Goal: Task Accomplishment & Management: Manage account settings

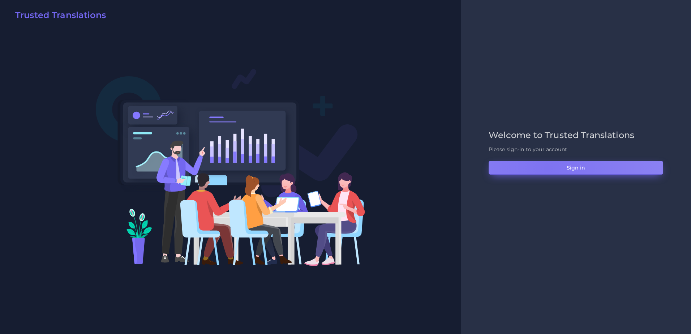
click at [547, 168] on button "Sign in" at bounding box center [576, 168] width 175 height 14
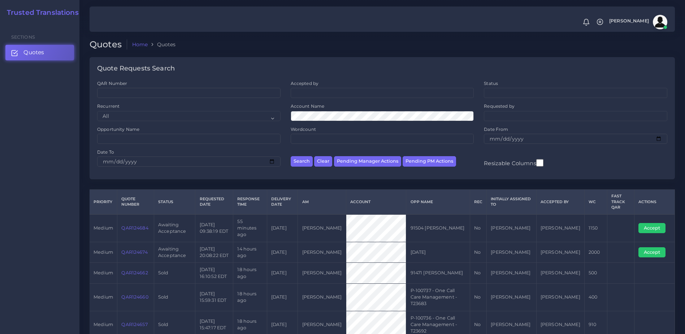
click at [145, 270] on link "QAR124662" at bounding box center [134, 272] width 26 height 5
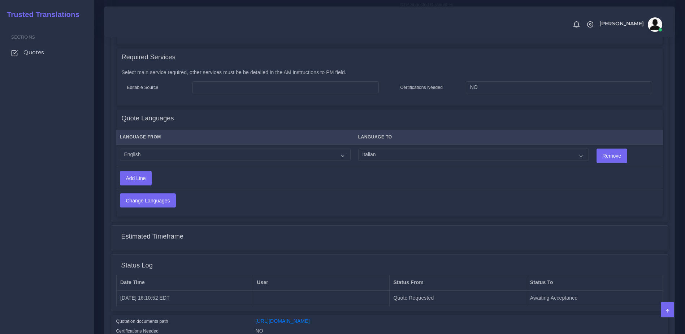
scroll to position [358, 0]
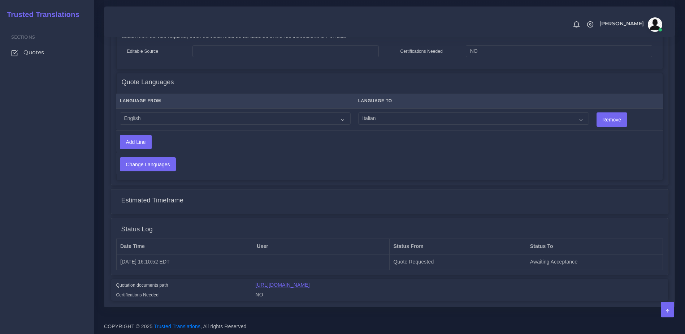
click at [310, 285] on link "https://workdrive.zoho.com/fgoh3e43b1a1fe2124b65bedd7c3c51a0e040/teams/fgoh3e43…" at bounding box center [283, 285] width 54 height 6
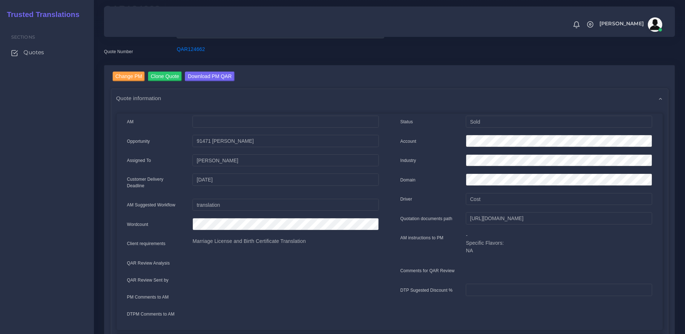
scroll to position [7, 0]
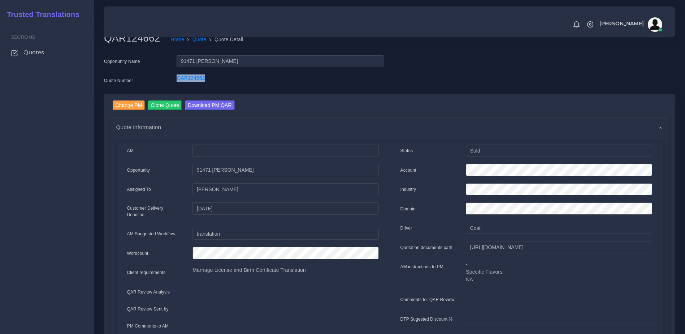
drag, startPoint x: 233, startPoint y: 86, endPoint x: 169, endPoint y: 77, distance: 65.1
click at [169, 77] on div "Quote Number QAR124662" at bounding box center [244, 81] width 291 height 14
copy div "QAR124662"
drag, startPoint x: 27, startPoint y: 114, endPoint x: 26, endPoint y: 71, distance: 43.4
click at [27, 113] on div "Sections Quotes" at bounding box center [47, 177] width 94 height 311
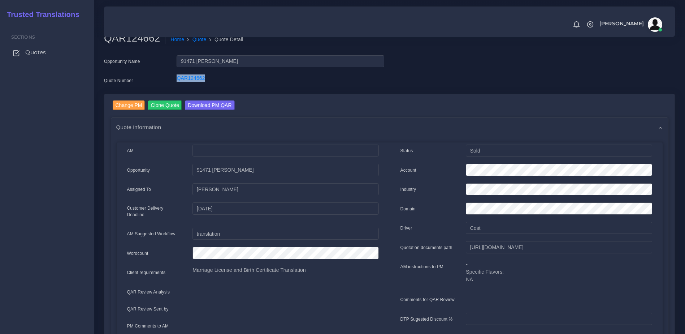
click at [29, 48] on span "Quotes" at bounding box center [35, 52] width 21 height 8
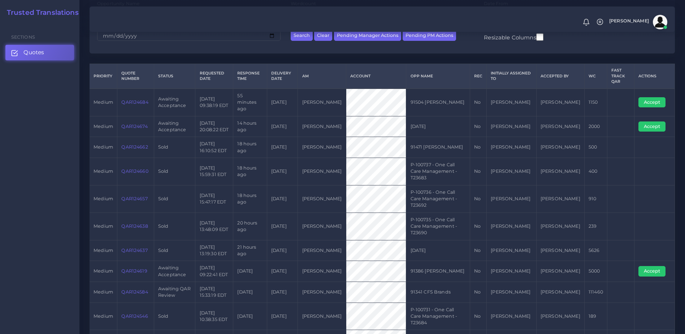
scroll to position [119, 0]
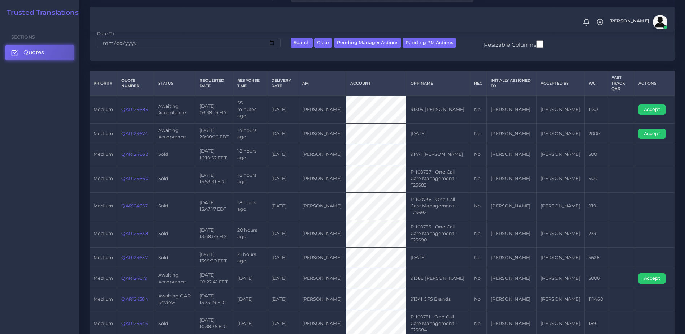
click at [141, 268] on td "QAR124619" at bounding box center [135, 278] width 37 height 21
click at [141, 275] on link "QAR124619" at bounding box center [134, 277] width 26 height 5
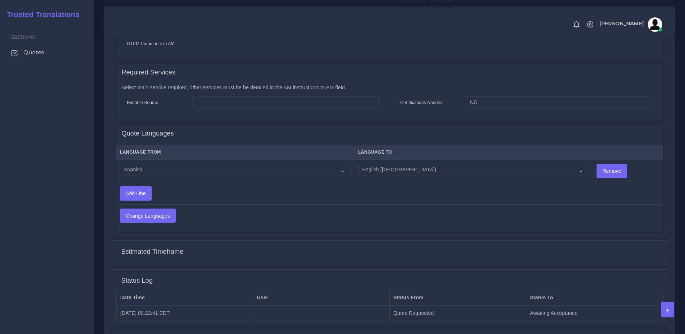
scroll to position [358, 0]
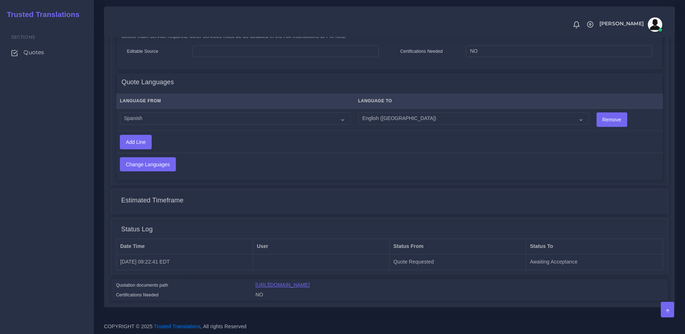
click at [310, 283] on link "https://workdrive.zoho.com/fgoh3e43b1a1fe2124b65bedd7c3c51a0e040/teams/fgoh3e43…" at bounding box center [283, 285] width 54 height 6
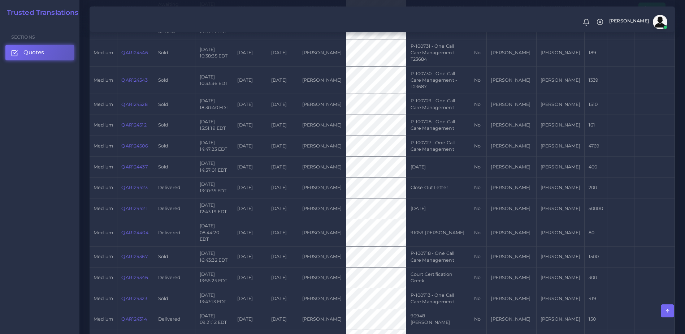
scroll to position [97, 0]
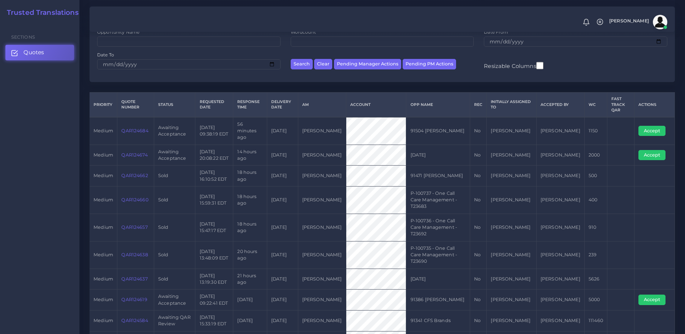
click at [142, 152] on link "QAR124674" at bounding box center [134, 154] width 26 height 5
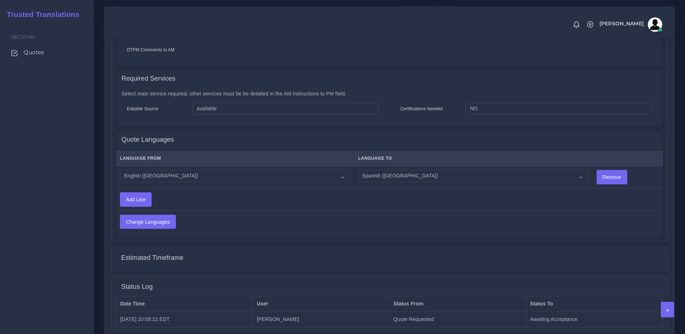
scroll to position [358, 0]
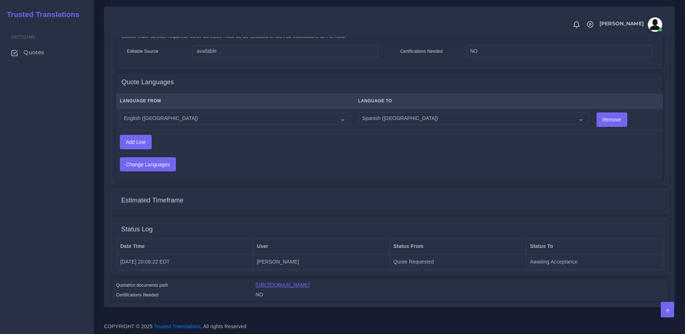
click at [310, 285] on link "https://workdrive.zoho.com/fgoh3e43b1a1fe2124b65bedd7c3c51a0e040/teams/fgoh3e43…" at bounding box center [283, 285] width 54 height 6
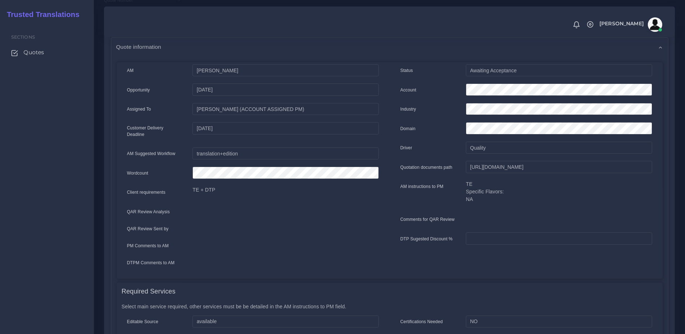
scroll to position [74, 0]
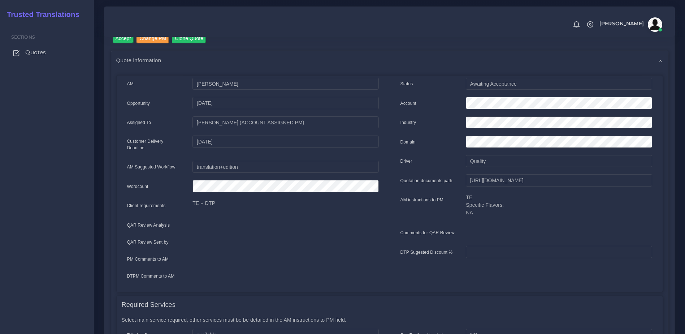
click at [55, 55] on link "Quotes" at bounding box center [46, 52] width 83 height 15
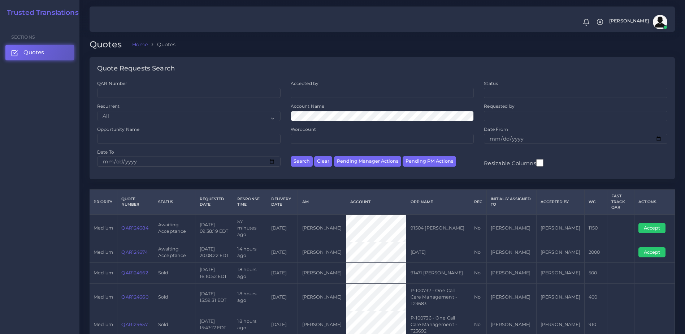
click at [128, 225] on link "QAR124684" at bounding box center [134, 227] width 27 height 5
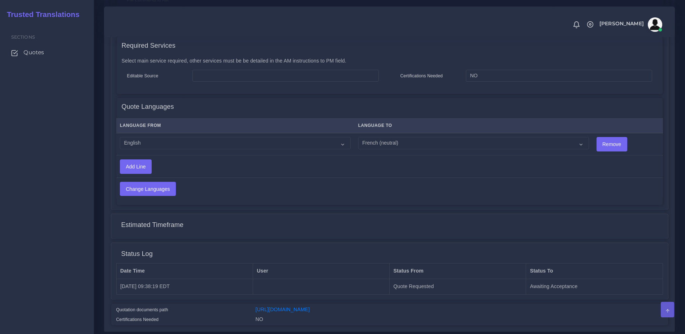
scroll to position [358, 0]
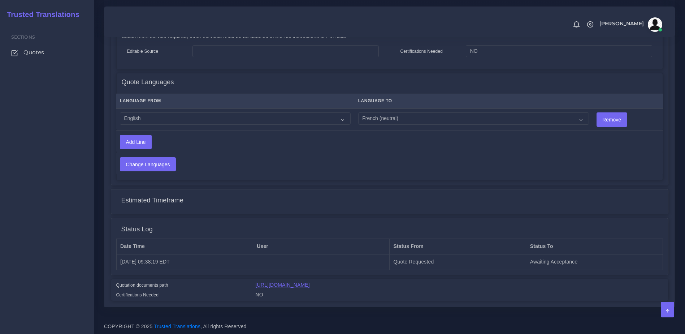
click at [310, 282] on link "https://workdrive.zoho.com/fgoh3e43b1a1fe2124b65bedd7c3c51a0e040/teams/fgoh3e43…" at bounding box center [283, 285] width 54 height 6
click at [32, 56] on span "Quotes" at bounding box center [35, 52] width 21 height 8
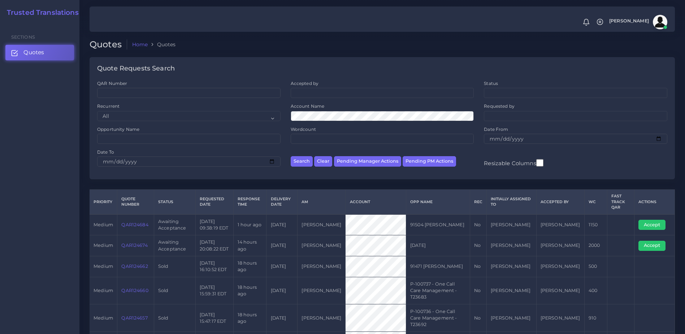
click at [132, 246] on link "QAR124674" at bounding box center [134, 244] width 26 height 5
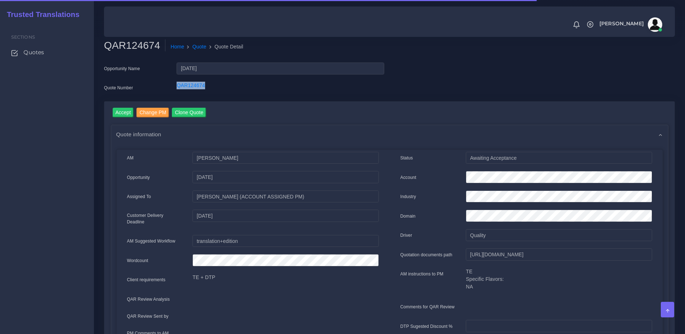
click at [145, 84] on div "Quote Number QAR124674" at bounding box center [244, 89] width 291 height 14
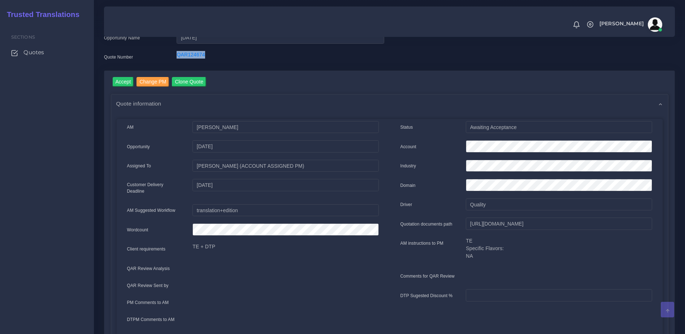
scroll to position [17, 0]
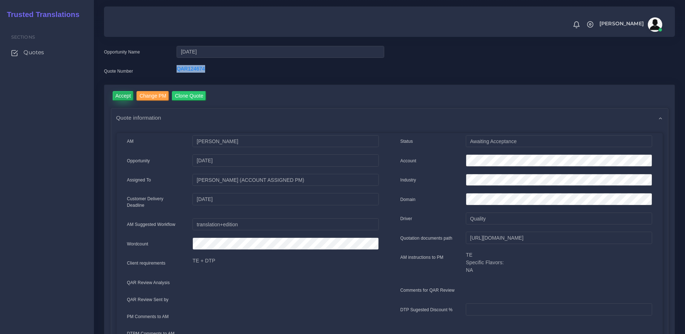
click at [125, 94] on input "Accept" at bounding box center [123, 96] width 21 height 10
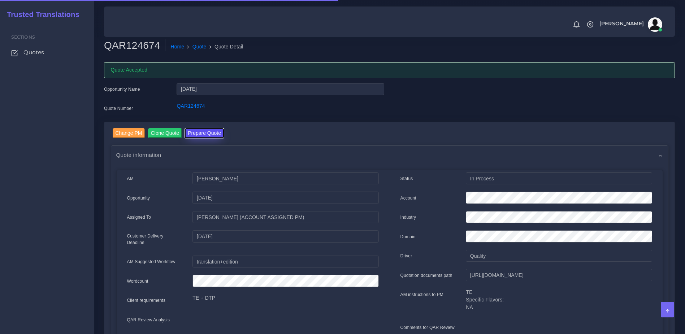
click at [212, 132] on button "Prepare Quote" at bounding box center [204, 133] width 39 height 10
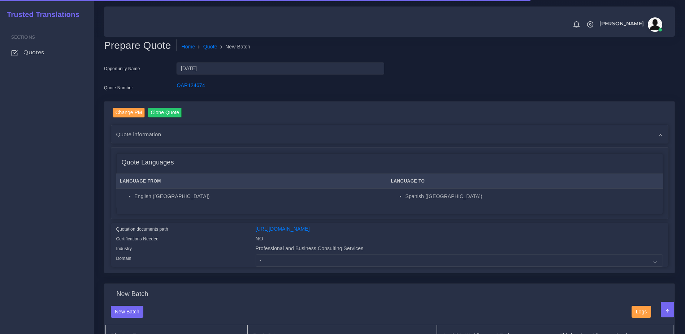
click at [272, 273] on div "Change PM Clone Quote Quote information AM Kurt Mehdi Opportunity Status" at bounding box center [389, 188] width 571 height 172
click at [271, 267] on select "- Advertising and Media Agriculture, Forestry and Fishing Architecture, Buildin…" at bounding box center [460, 260] width 408 height 12
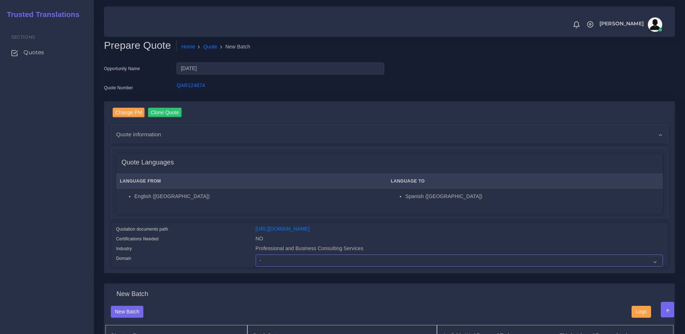
select select "Professional and Business Consulting Services"
click at [256, 260] on select "- Advertising and Media Agriculture, Forestry and Fishing Architecture, Buildin…" at bounding box center [460, 260] width 408 height 12
click at [181, 254] on div "Industry" at bounding box center [180, 250] width 139 height 10
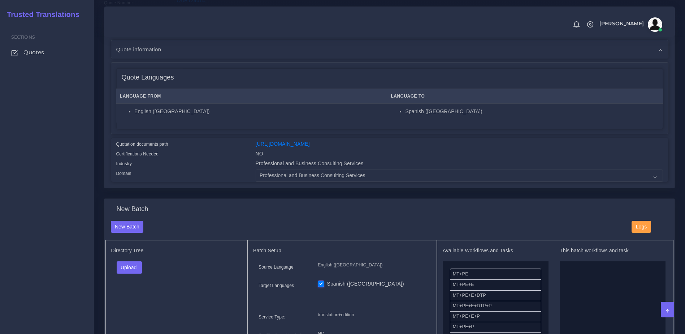
scroll to position [187, 0]
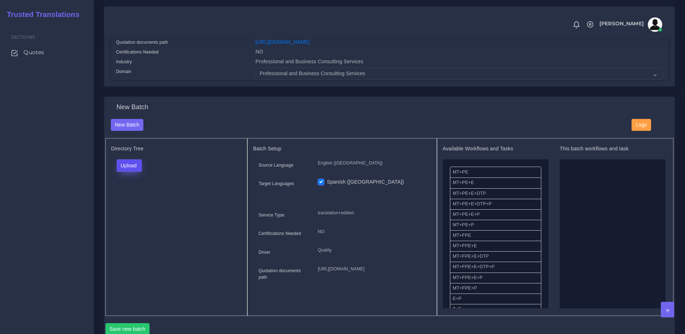
click at [117, 172] on button "Upload" at bounding box center [130, 165] width 26 height 12
click at [129, 198] on label "Files" at bounding box center [142, 193] width 50 height 9
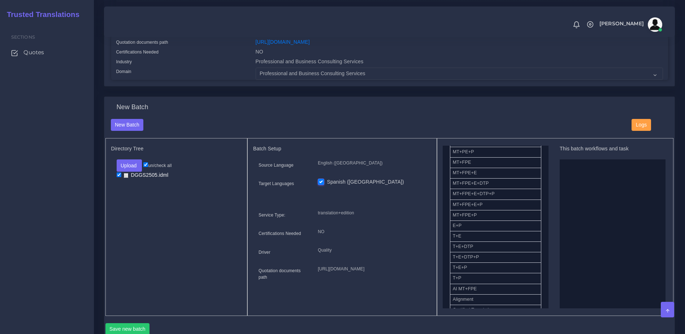
scroll to position [50, 0]
drag, startPoint x: 473, startPoint y: 186, endPoint x: 503, endPoint y: 188, distance: 29.3
drag, startPoint x: 487, startPoint y: 186, endPoint x: 581, endPoint y: 193, distance: 94.6
drag, startPoint x: 491, startPoint y: 241, endPoint x: 624, endPoint y: 221, distance: 134.4
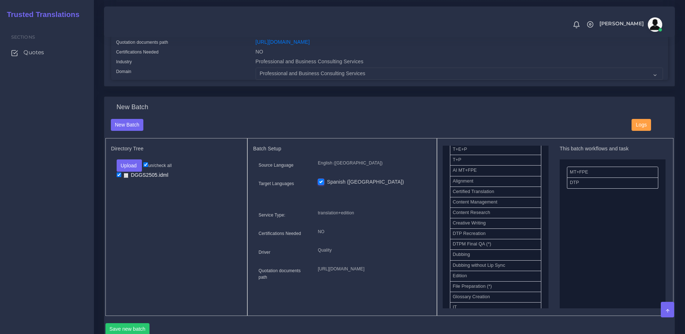
scroll to position [261, 0]
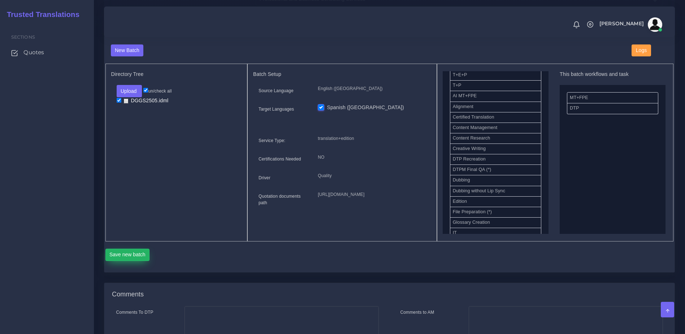
click at [132, 261] on button "Save new batch" at bounding box center [128, 255] width 44 height 12
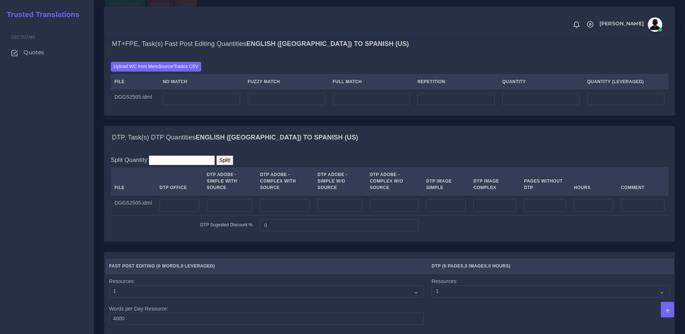
scroll to position [516, 0]
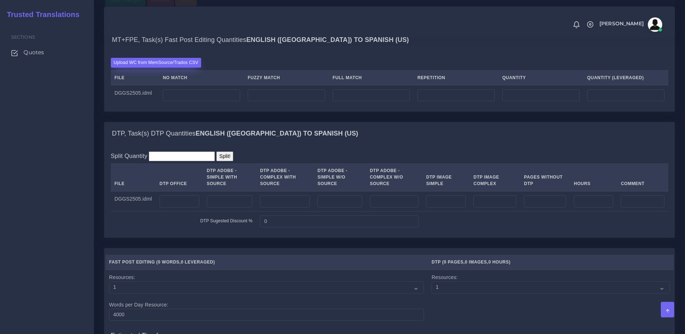
click at [155, 68] on label "Upload WC from MemSource/Trados CSV" at bounding box center [156, 63] width 91 height 10
click at [0, 0] on input "Upload WC from MemSource/Trados CSV" at bounding box center [0, 0] width 0 height 0
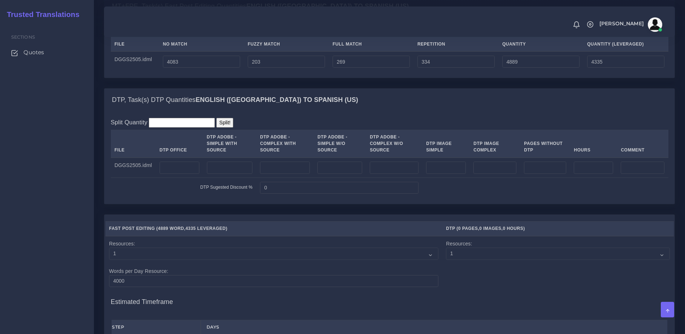
scroll to position [584, 0]
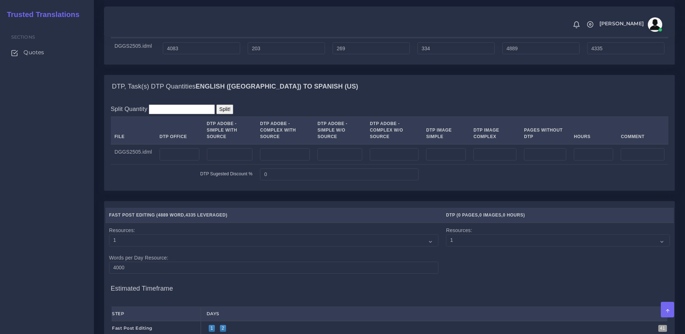
click at [78, 141] on div "Sections Quotes" at bounding box center [47, 177] width 94 height 311
click at [285, 160] on input "number" at bounding box center [285, 154] width 50 height 12
type input "8"
click at [322, 133] on div "Split Quantity Split! File DTP Office DTP Adobe - Simple With Source DTP Adobe …" at bounding box center [390, 143] width 558 height 79
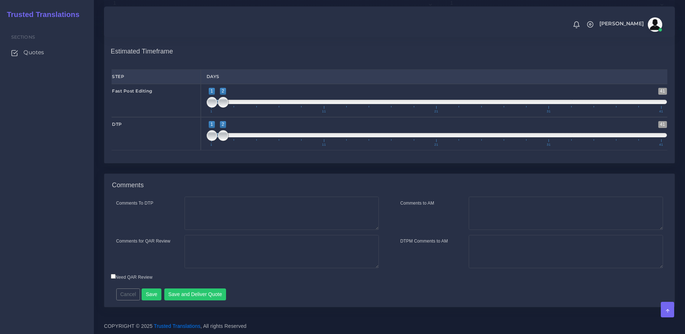
scroll to position [850, 0]
click at [224, 100] on span at bounding box center [223, 102] width 11 height 11
type input "2;2"
drag, startPoint x: 214, startPoint y: 102, endPoint x: 223, endPoint y: 103, distance: 8.8
click at [223, 103] on span at bounding box center [223, 102] width 11 height 11
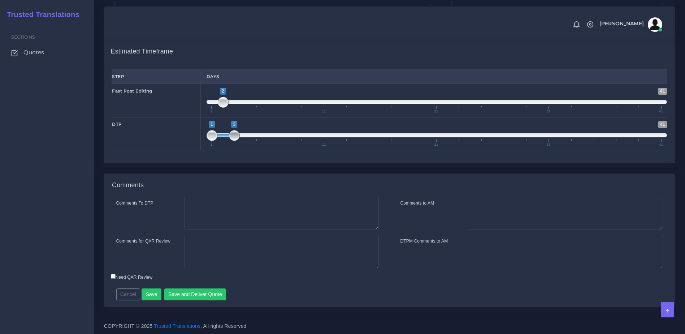
drag, startPoint x: 224, startPoint y: 133, endPoint x: 228, endPoint y: 133, distance: 4.0
click at [239, 133] on span at bounding box center [234, 135] width 11 height 11
drag, startPoint x: 222, startPoint y: 133, endPoint x: 228, endPoint y: 133, distance: 6.2
click at [228, 133] on span at bounding box center [223, 135] width 22 height 4
click at [217, 136] on span at bounding box center [437, 135] width 461 height 4
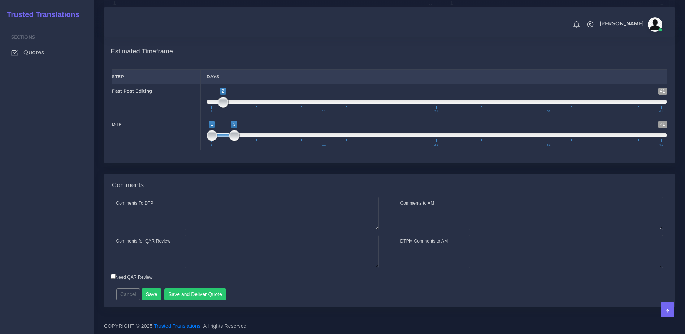
type input "3;3"
drag, startPoint x: 216, startPoint y: 134, endPoint x: 349, endPoint y: 162, distance: 136.4
click at [243, 138] on span "1 41 3 3 3 — 3 1 11 21 31 41" at bounding box center [437, 133] width 461 height 25
click at [521, 214] on textarea "Comments to AM" at bounding box center [566, 213] width 194 height 33
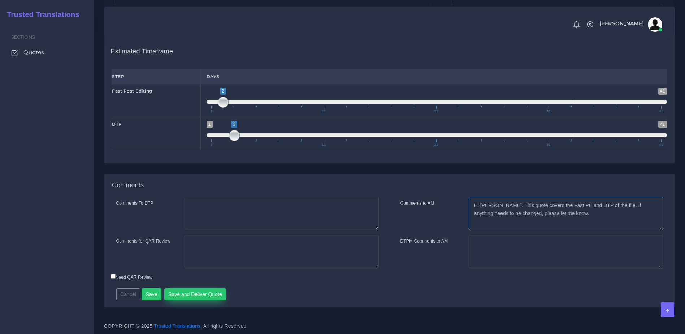
type textarea "Hi Kurt. This quote covers the Fast PE and DTP of the file. If anything needs t…"
click at [196, 293] on button "Save and Deliver Quote" at bounding box center [195, 294] width 62 height 12
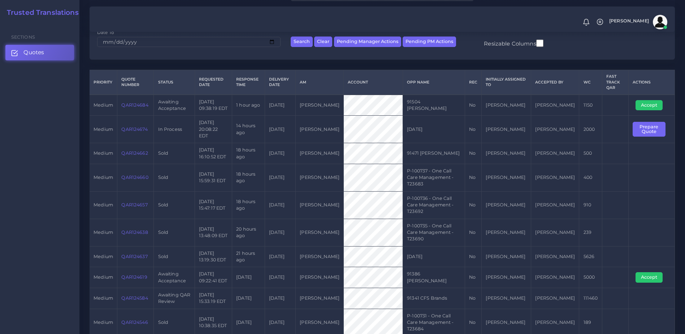
scroll to position [119, 0]
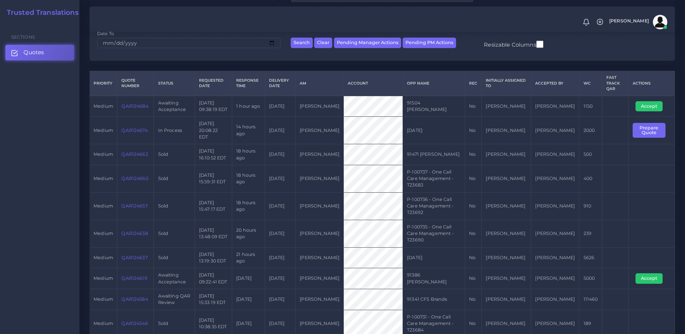
click at [140, 275] on link "QAR124619" at bounding box center [134, 277] width 26 height 5
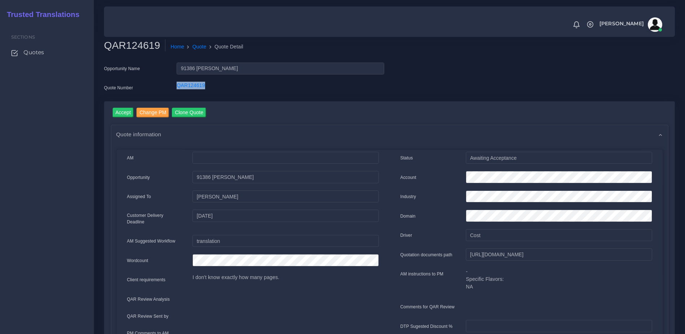
drag, startPoint x: 135, startPoint y: 95, endPoint x: 104, endPoint y: 95, distance: 30.7
click at [104, 95] on div "Quote Number QAR124619" at bounding box center [244, 89] width 291 height 14
copy div "QAR124619"
click at [81, 150] on div "Sections Quotes" at bounding box center [47, 177] width 94 height 311
click at [35, 52] on span "Quotes" at bounding box center [35, 52] width 21 height 8
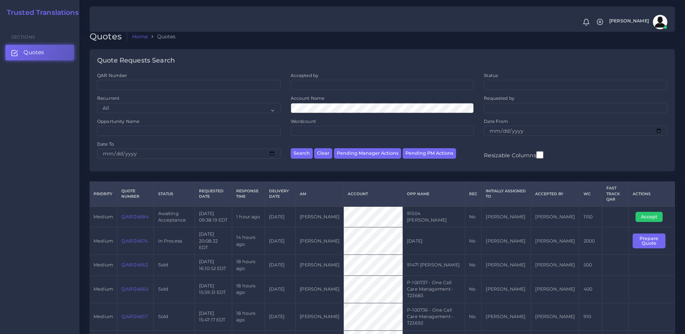
scroll to position [3, 0]
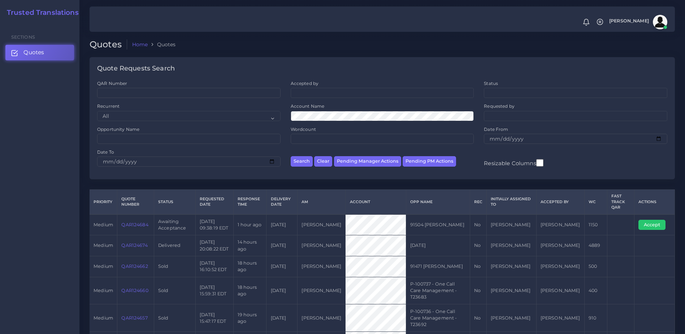
click at [141, 223] on link "QAR124684" at bounding box center [134, 224] width 27 height 5
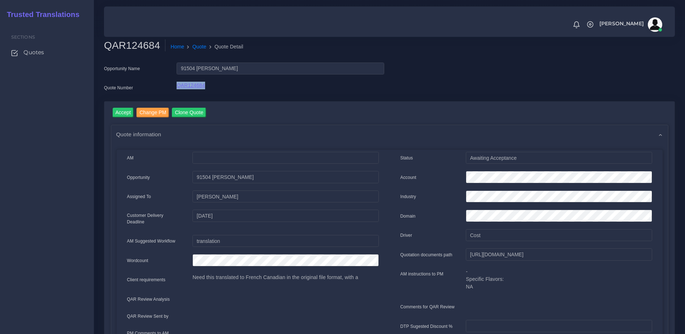
drag, startPoint x: 198, startPoint y: 86, endPoint x: 202, endPoint y: 84, distance: 4.0
click at [202, 84] on div "Quote Number QAR124684" at bounding box center [244, 89] width 291 height 14
drag, startPoint x: 202, startPoint y: 84, endPoint x: 197, endPoint y: 83, distance: 4.8
drag, startPoint x: 197, startPoint y: 83, endPoint x: 167, endPoint y: 87, distance: 30.9
click at [167, 87] on div "Quote Number" at bounding box center [135, 89] width 73 height 14
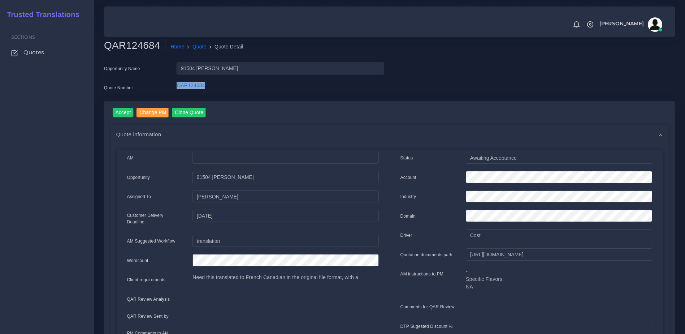
drag, startPoint x: 167, startPoint y: 87, endPoint x: 205, endPoint y: 89, distance: 38.3
click at [205, 89] on div "Quote Number QAR124684" at bounding box center [244, 89] width 291 height 14
drag, startPoint x: 205, startPoint y: 89, endPoint x: 199, endPoint y: 87, distance: 5.6
copy div "QAR124684"
click at [415, 325] on label "DTP Sugested Discount %" at bounding box center [427, 326] width 52 height 7
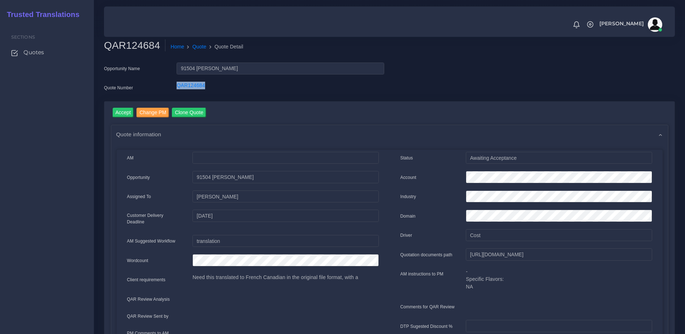
drag, startPoint x: 188, startPoint y: 83, endPoint x: 205, endPoint y: 82, distance: 17.0
click at [205, 82] on div "Quote Number QAR124684" at bounding box center [244, 89] width 291 height 14
copy div "QAR124684"
click at [45, 154] on div "Sections Quotes" at bounding box center [47, 177] width 94 height 311
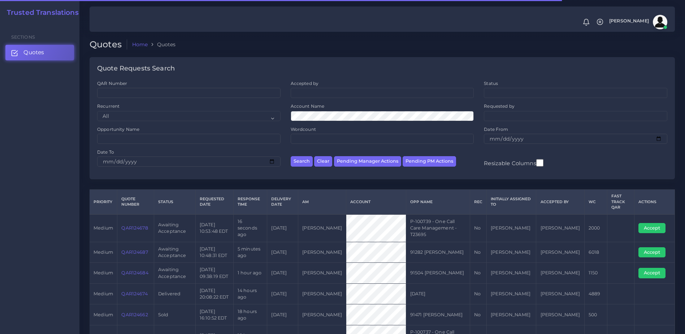
click at [133, 225] on link "QAR124678" at bounding box center [134, 227] width 26 height 5
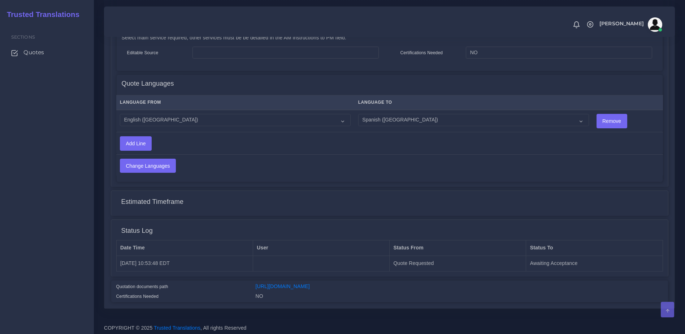
scroll to position [358, 0]
click at [293, 292] on div "NO" at bounding box center [459, 296] width 418 height 10
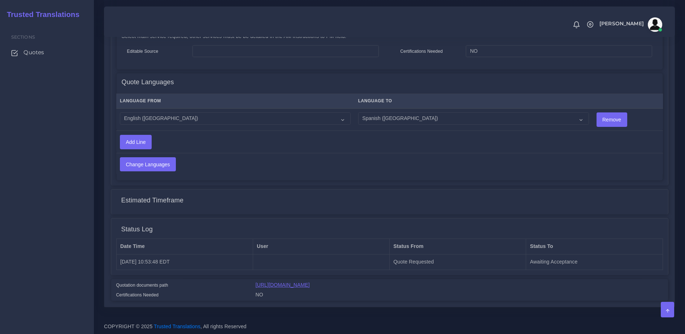
click at [291, 285] on link "[URL][DOMAIN_NAME]" at bounding box center [283, 285] width 54 height 6
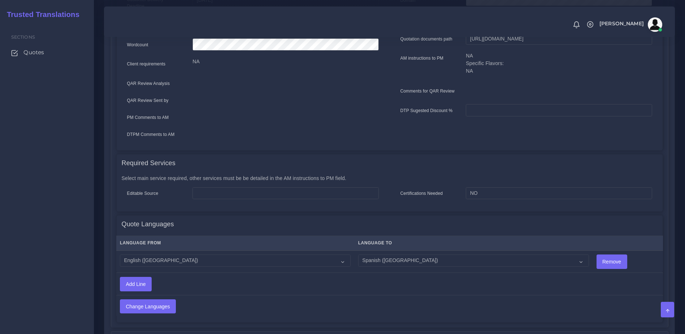
scroll to position [0, 0]
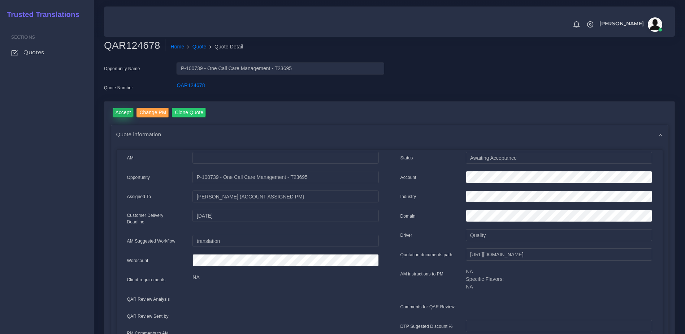
click input "Accept"
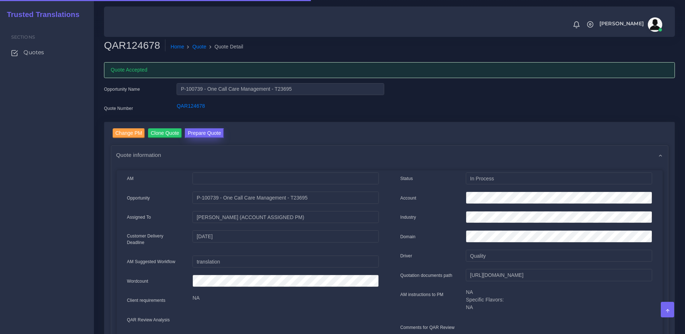
click at [212, 128] on button "Prepare Quote" at bounding box center [204, 133] width 39 height 10
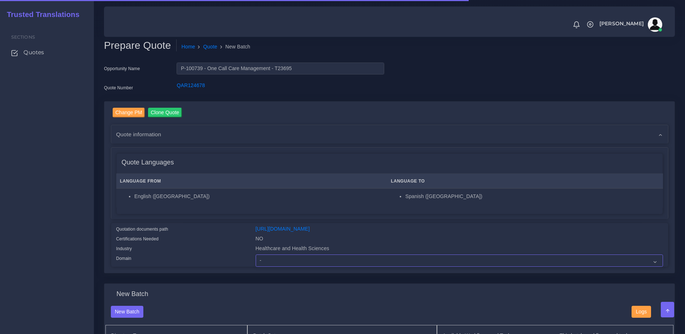
click at [302, 265] on select "- Advertising and Media Agriculture, Forestry and Fishing Architecture, Buildin…" at bounding box center [460, 260] width 408 height 12
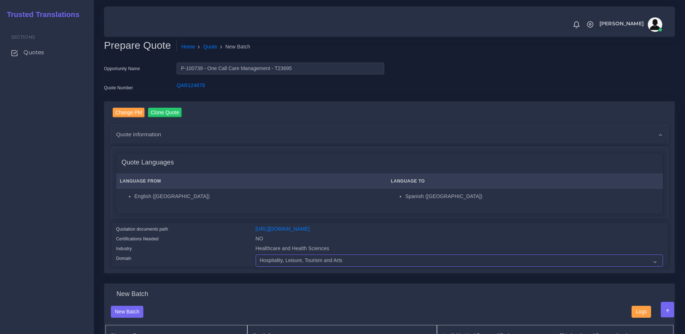
click at [256, 260] on select "- Advertising and Media Agriculture, Forestry and Fishing Architecture, Buildin…" at bounding box center [460, 260] width 408 height 12
drag, startPoint x: 294, startPoint y: 263, endPoint x: 294, endPoint y: 259, distance: 4.4
click at [294, 263] on select "- Advertising and Media Agriculture, Forestry and Fishing Architecture, Buildin…" at bounding box center [460, 260] width 408 height 12
select select "Healthcare and Health Sciences"
click at [256, 260] on select "- Advertising and Media Agriculture, Forestry and Fishing Architecture, Buildin…" at bounding box center [460, 260] width 408 height 12
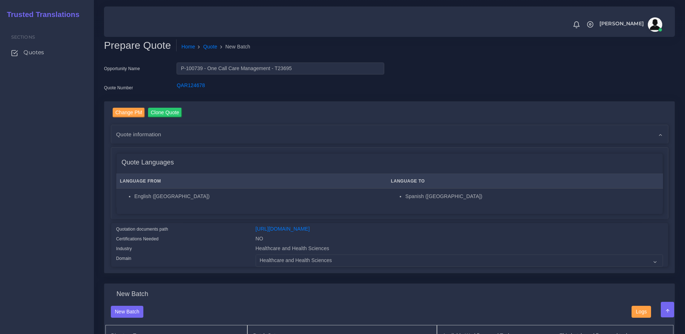
click at [223, 281] on div "Change PM Clone Quote Quote information AM Opportunity" at bounding box center [390, 192] width 582 height 182
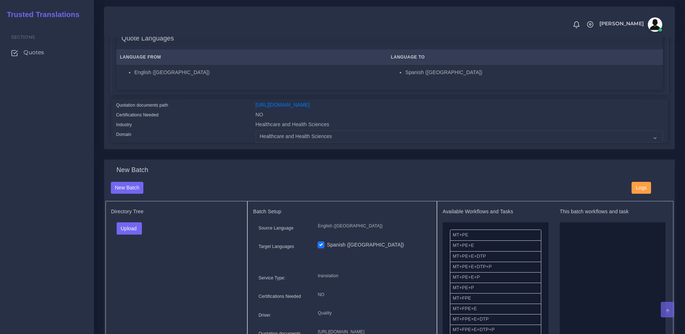
scroll to position [127, 0]
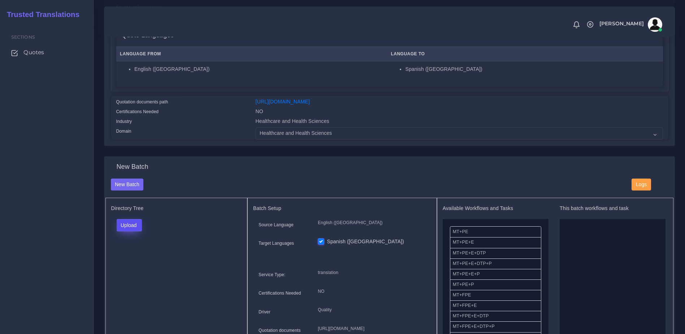
click at [127, 230] on button "Upload" at bounding box center [130, 225] width 26 height 12
click at [131, 257] on label "Files" at bounding box center [142, 252] width 50 height 9
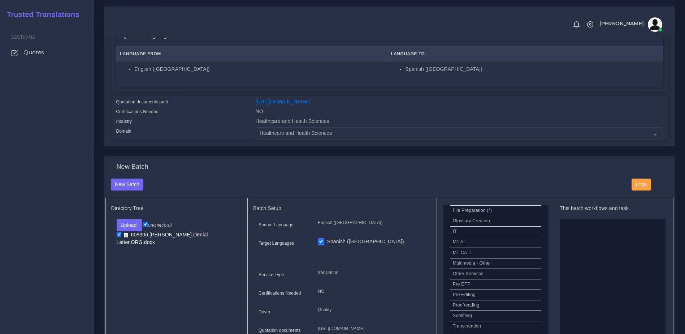
scroll to position [335, 0]
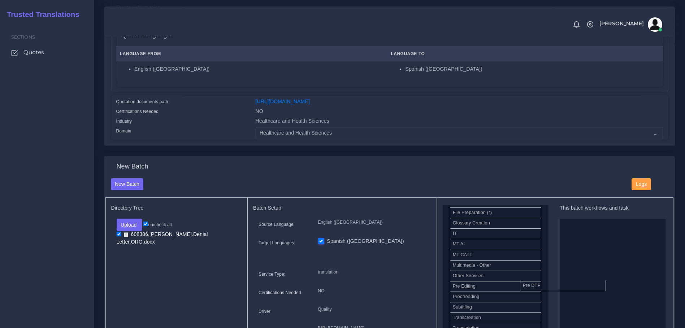
drag, startPoint x: 478, startPoint y: 293, endPoint x: 640, endPoint y: 279, distance: 163.2
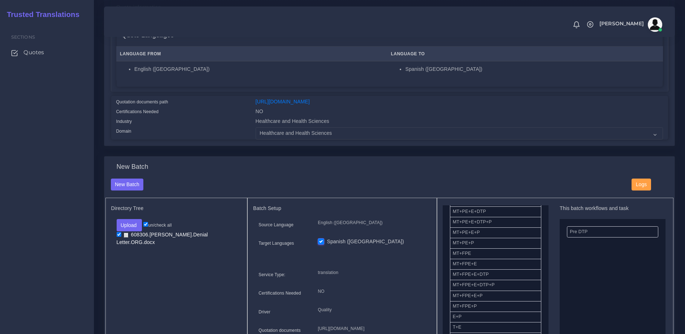
scroll to position [35, 0]
click at [561, 235] on ul "Pre DTP" at bounding box center [613, 296] width 106 height 155
drag, startPoint x: 561, startPoint y: 235, endPoint x: 548, endPoint y: 238, distance: 13.4
click at [560, 231] on ul "Pre DTP" at bounding box center [613, 296] width 106 height 155
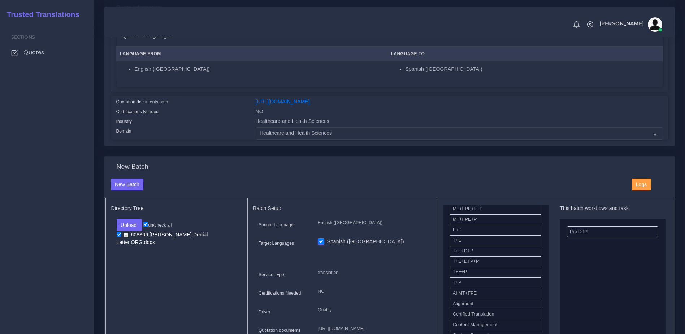
drag, startPoint x: 479, startPoint y: 266, endPoint x: 658, endPoint y: 232, distance: 182.3
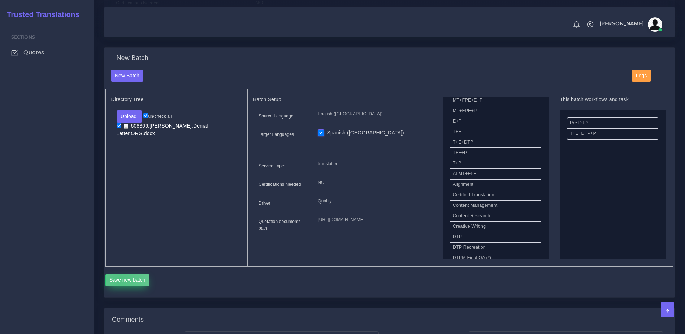
click at [120, 286] on button "Save new batch" at bounding box center [128, 280] width 44 height 12
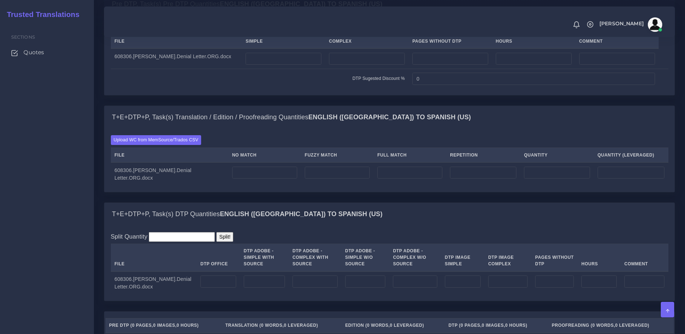
scroll to position [555, 0]
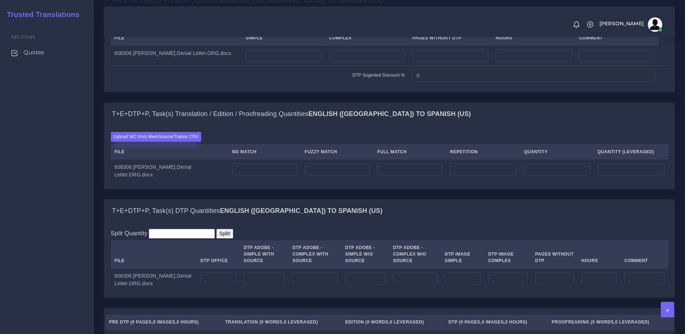
click at [184, 142] on label "Upload WC from MemSource/Trados CSV" at bounding box center [156, 137] width 91 height 10
click at [0, 0] on input "Upload WC from MemSource/Trados CSV" at bounding box center [0, 0] width 0 height 0
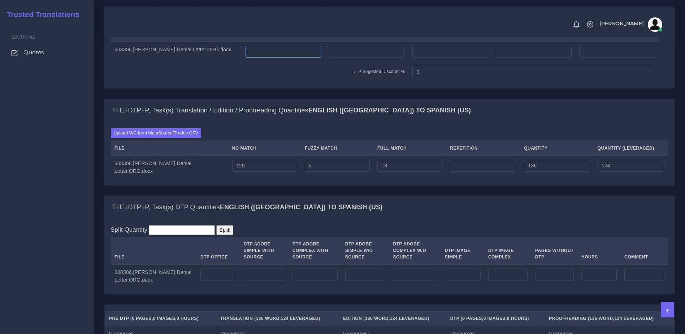
click at [298, 58] on input "number" at bounding box center [284, 52] width 76 height 12
type input "1"
click at [198, 288] on td at bounding box center [218, 275] width 43 height 23
click at [215, 281] on input "number" at bounding box center [219, 274] width 36 height 12
type input "1"
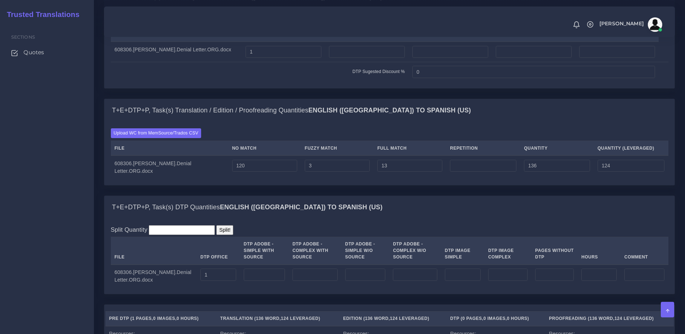
click at [384, 219] on div "T+E+DTP+P, Task(s) DTP Quantities English (US) TO Spanish ([GEOGRAPHIC_DATA])" at bounding box center [389, 207] width 571 height 23
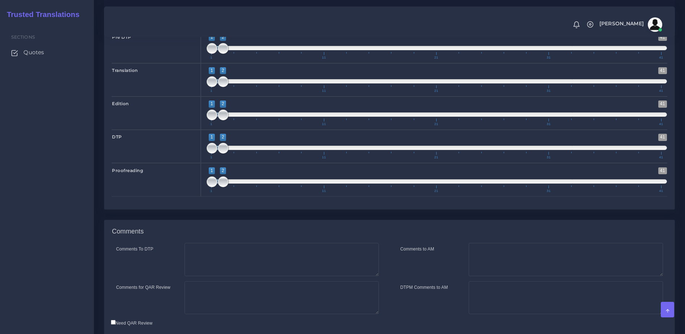
scroll to position [1055, 0]
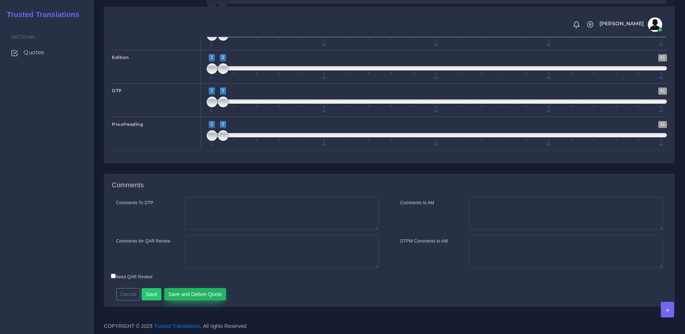
click at [189, 294] on button "Save and Deliver Quote" at bounding box center [195, 294] width 62 height 12
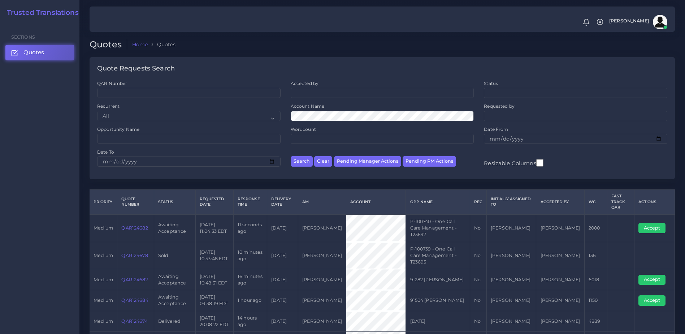
click at [138, 225] on link "QAR124682" at bounding box center [134, 227] width 26 height 5
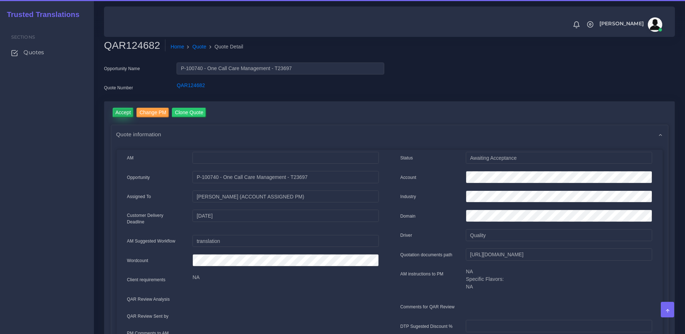
click at [122, 113] on input "Accept" at bounding box center [123, 113] width 21 height 10
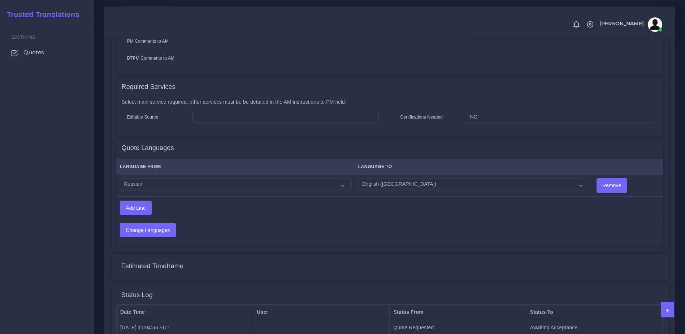
scroll to position [312, 0]
click at [164, 179] on select "Acoli Afar Afrikaans Akan Akateko [DEMOGRAPHIC_DATA] American Sign Language (AS…" at bounding box center [235, 185] width 231 height 12
click at [120, 179] on select "Acoli Afar Afrikaans Akan Akateko [DEMOGRAPHIC_DATA] American Sign Language (AS…" at bounding box center [235, 185] width 231 height 12
click at [303, 179] on select "Acoli Afar Afrikaans Akan Akateko [DEMOGRAPHIC_DATA] American Sign Language (AS…" at bounding box center [235, 185] width 231 height 12
select select "40189"
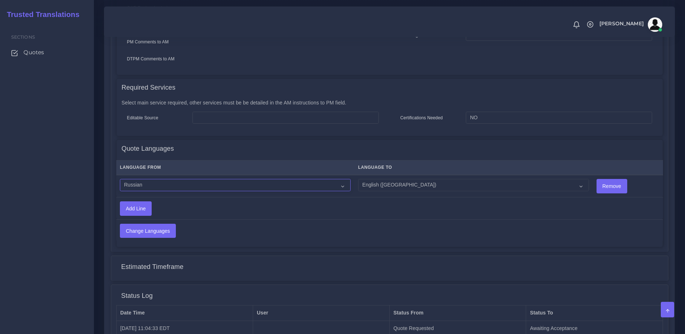
click at [120, 179] on select "Acoli Afar Afrikaans Akan Akateko Albanian American Sign Language (ASL) Amharic…" at bounding box center [235, 185] width 231 height 12
click at [138, 224] on input "Change Languages" at bounding box center [147, 231] width 55 height 14
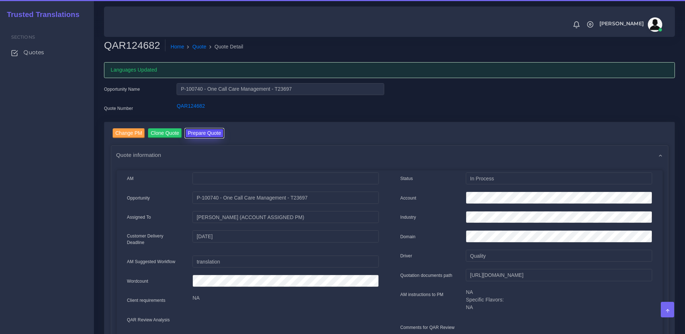
click at [203, 134] on button "Prepare Quote" at bounding box center [204, 133] width 39 height 10
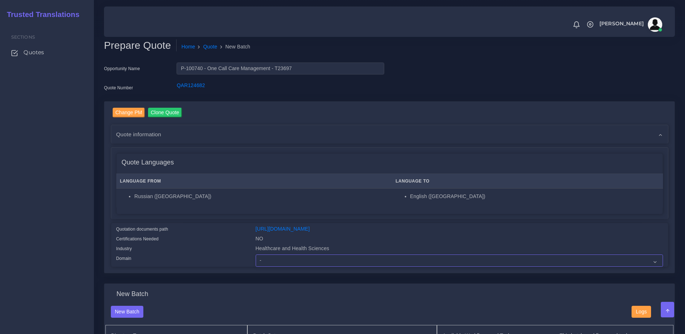
click at [294, 267] on select "- Advertising and Media Agriculture, Forestry and Fishing Architecture, Buildin…" at bounding box center [460, 260] width 408 height 12
select select "Healthcare and Health Sciences"
click at [256, 260] on select "- Advertising and Media Agriculture, Forestry and Fishing Architecture, Buildin…" at bounding box center [460, 260] width 408 height 12
click at [223, 235] on div "Quotation documents path" at bounding box center [180, 230] width 139 height 10
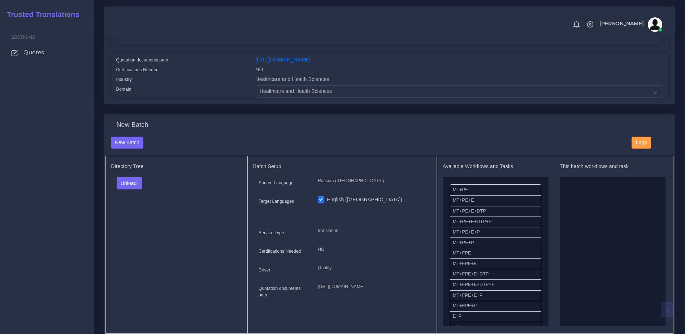
scroll to position [172, 0]
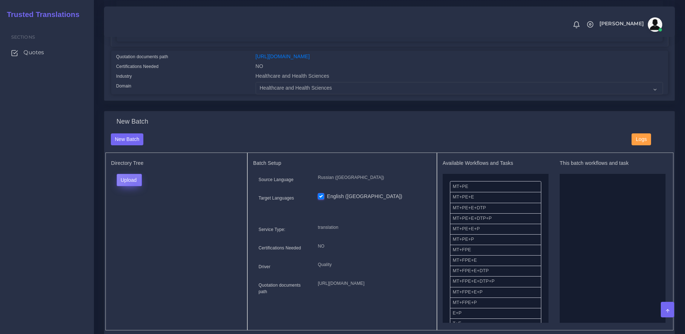
click at [135, 186] on button "Upload" at bounding box center [130, 180] width 26 height 12
click at [137, 212] on label "Files" at bounding box center [142, 207] width 50 height 9
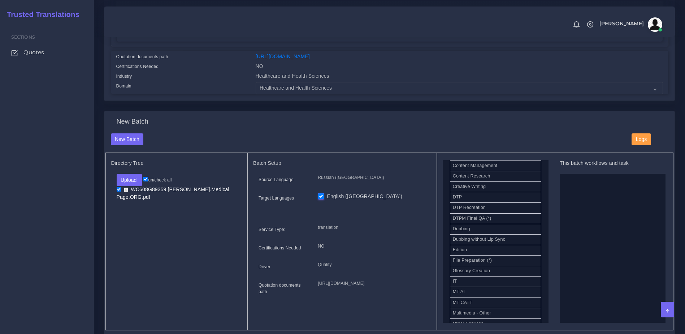
scroll to position [253, 0]
drag, startPoint x: 477, startPoint y: 202, endPoint x: 608, endPoint y: 223, distance: 132.8
drag, startPoint x: 474, startPoint y: 294, endPoint x: 656, endPoint y: 235, distance: 191.6
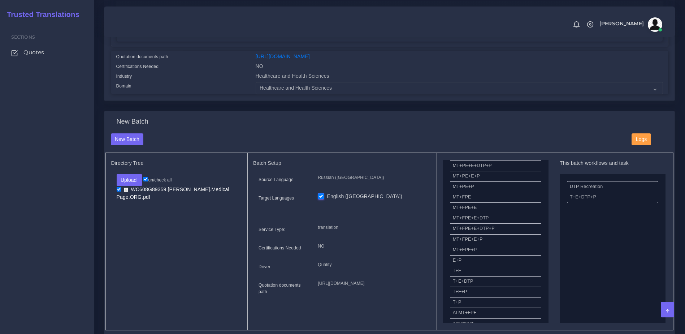
scroll to position [339, 0]
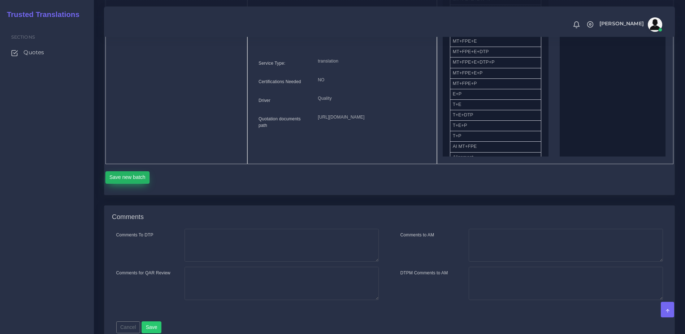
click at [137, 184] on button "Save new batch" at bounding box center [128, 177] width 44 height 12
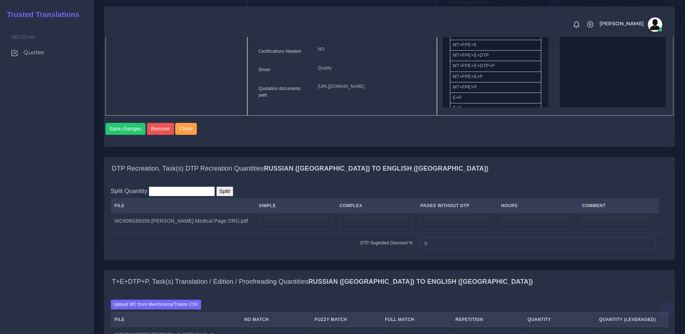
scroll to position [425, 0]
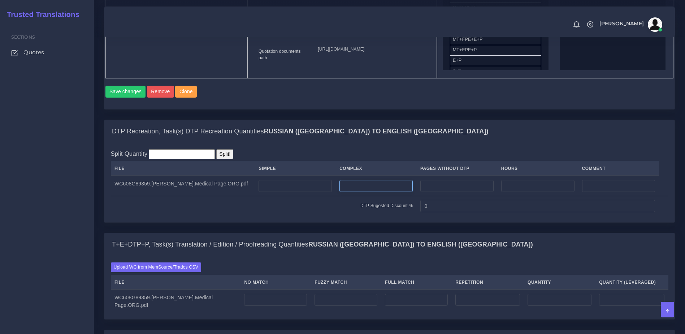
click at [370, 192] on input "number" at bounding box center [376, 186] width 73 height 12
type input "1"
click at [330, 216] on td "DTP Sugested Discount %" at bounding box center [264, 206] width 306 height 20
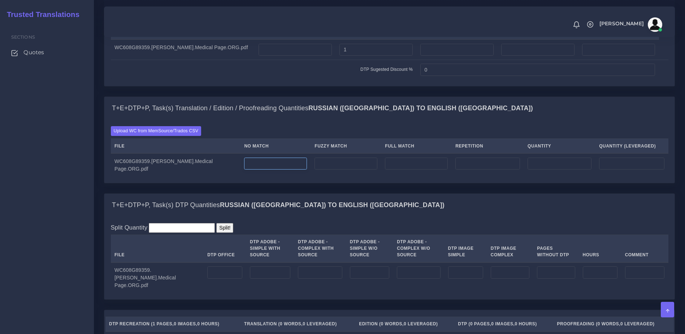
click at [244, 170] on input "number" at bounding box center [275, 164] width 63 height 12
type input "500"
click at [260, 182] on div "Upload WC from MemSource/Trados CSV File No Match Fuzzy Match Full Match Repeti…" at bounding box center [389, 151] width 571 height 63
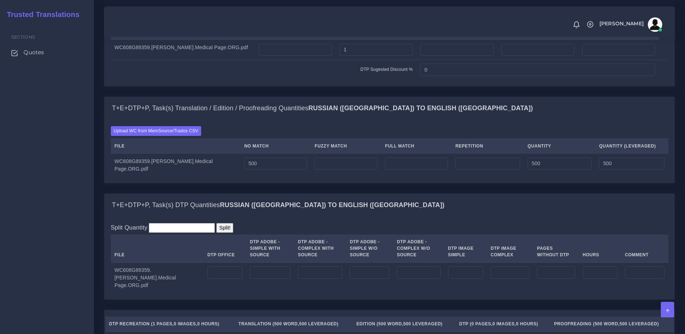
click at [208, 293] on td at bounding box center [225, 277] width 43 height 31
click at [213, 279] on input "number" at bounding box center [224, 272] width 35 height 12
type input "1"
drag, startPoint x: 332, startPoint y: 240, endPoint x: 691, endPoint y: 215, distance: 359.3
click at [338, 217] on div "T+E+DTP+P, Task(s) DTP Quantities Russian (Russia) TO English (US)" at bounding box center [389, 205] width 571 height 23
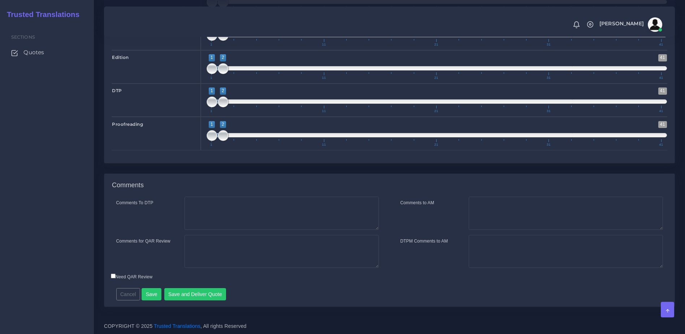
scroll to position [1028, 0]
click at [197, 300] on div "Comments To DTP Comments for QAR Review Cancel" at bounding box center [389, 252] width 571 height 110
click at [196, 297] on button "Save and Deliver Quote" at bounding box center [195, 294] width 62 height 12
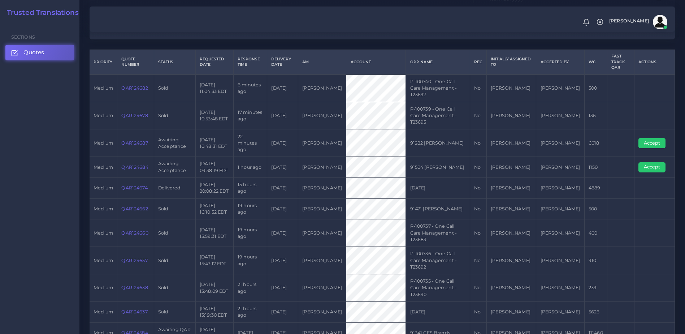
scroll to position [139, 0]
click at [134, 165] on link "QAR124684" at bounding box center [134, 167] width 27 height 5
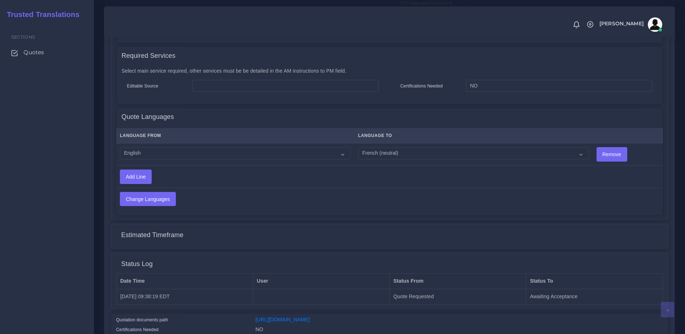
scroll to position [358, 0]
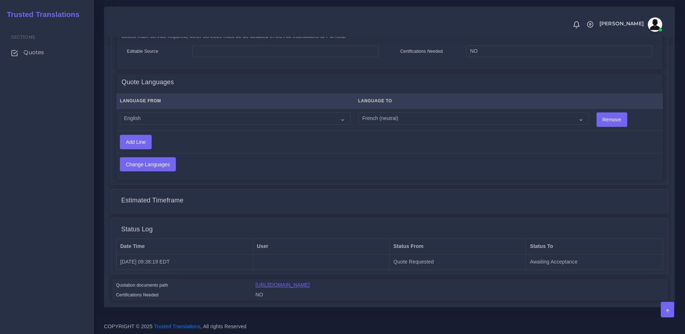
click at [310, 288] on link "https://workdrive.zoho.com/fgoh3e43b1a1fe2124b65bedd7c3c51a0e040/teams/fgoh3e43…" at bounding box center [283, 285] width 54 height 6
click at [370, 108] on td "Acoli Afar Afrikaans Akan Akateko Albanian American Sign Language (ASL) Amharic…" at bounding box center [473, 119] width 238 height 22
click at [373, 112] on select "Acoli Afar Afrikaans Akan Akateko Albanian American Sign Language (ASL) Amharic…" at bounding box center [473, 118] width 231 height 12
select select "19002"
click at [358, 112] on select "Acoli Afar Afrikaans Akan Akateko Albanian American Sign Language (ASL) Amharic…" at bounding box center [473, 118] width 231 height 12
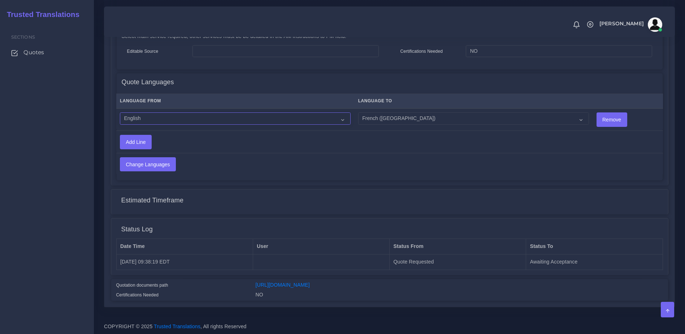
click at [148, 112] on select "Acoli Afar Afrikaans Akan Akateko Albanian American Sign Language (ASL) Amharic…" at bounding box center [235, 118] width 231 height 12
select select "14001"
click at [120, 112] on select "Acoli Afar Afrikaans Akan Akateko Albanian American Sign Language (ASL) Amharic…" at bounding box center [235, 118] width 231 height 12
click at [382, 170] on div "Language From Language To Acoli Afar Afrikaans Akan Akateko Remove Add Line" at bounding box center [390, 135] width 546 height 89
click at [141, 158] on input "Change Languages" at bounding box center [147, 165] width 55 height 14
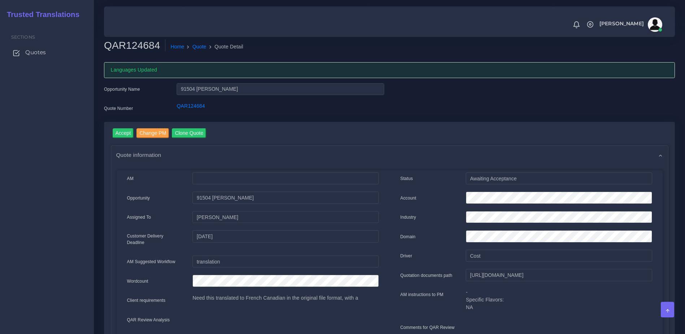
click at [39, 50] on span "Quotes" at bounding box center [35, 52] width 21 height 8
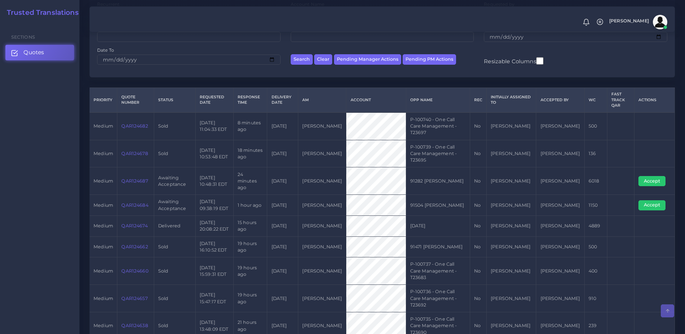
scroll to position [99, 0]
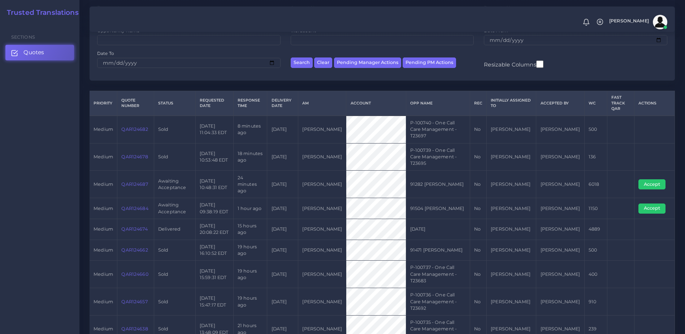
click at [128, 181] on link "QAR124687" at bounding box center [134, 183] width 26 height 5
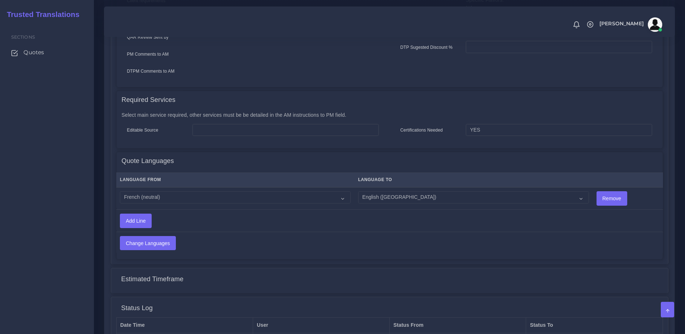
scroll to position [358, 0]
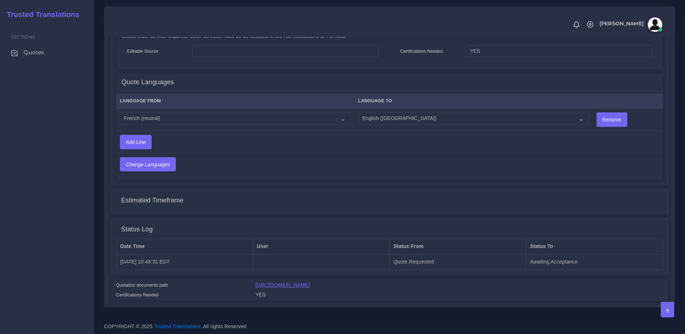
click at [310, 286] on link "[URL][DOMAIN_NAME]" at bounding box center [283, 285] width 54 height 6
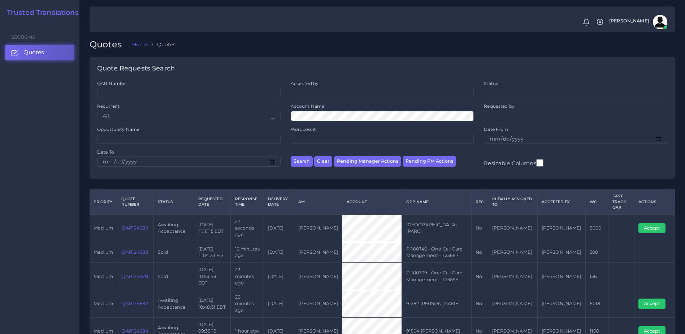
click at [134, 291] on td "QAR124687" at bounding box center [135, 303] width 36 height 27
click at [131, 301] on link "QAR124687" at bounding box center [134, 303] width 26 height 5
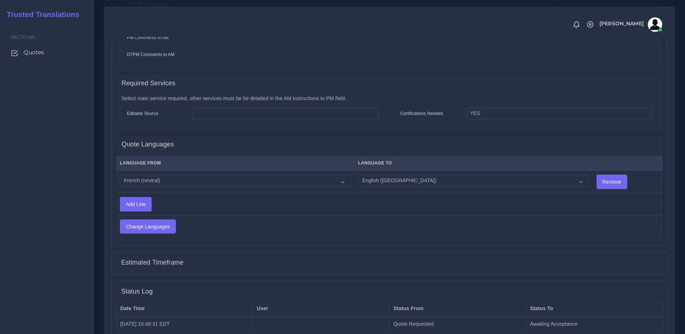
scroll to position [294, 0]
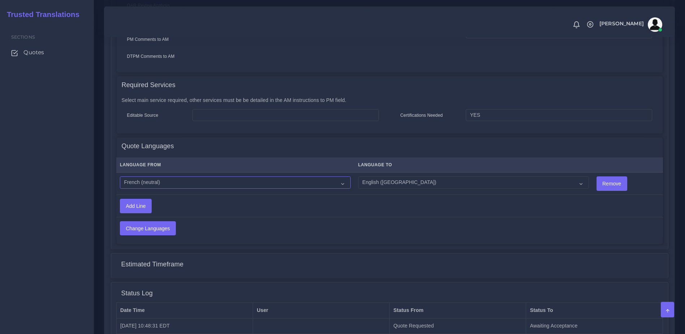
click at [167, 176] on select "Acoli Afar Afrikaans Akan Akateko Albanian American Sign Language (ASL) Amharic…" at bounding box center [235, 182] width 231 height 12
select select "19001"
click at [120, 176] on select "Acoli Afar Afrikaans Akan Akateko Albanian American Sign Language (ASL) Amharic…" at bounding box center [235, 182] width 231 height 12
click at [153, 221] on input "Change Languages" at bounding box center [147, 228] width 55 height 14
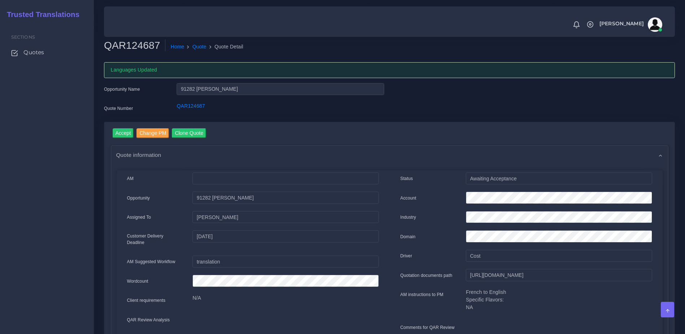
drag, startPoint x: 183, startPoint y: 152, endPoint x: 139, endPoint y: 149, distance: 44.2
click at [183, 152] on div "Quote information" at bounding box center [389, 155] width 557 height 18
click at [128, 137] on input "Accept" at bounding box center [123, 133] width 21 height 10
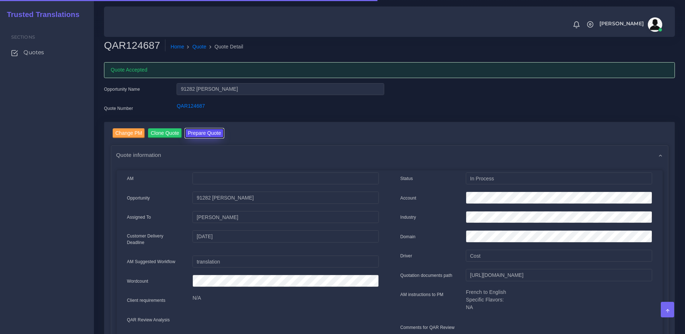
click at [205, 136] on button "Prepare Quote" at bounding box center [204, 133] width 39 height 10
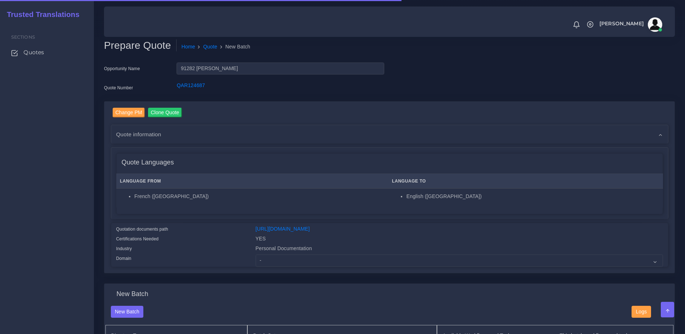
click at [285, 273] on div "Change PM Clone Quote Quote information AM N/A -" at bounding box center [389, 188] width 571 height 172
click at [279, 265] on select "- Advertising and Media Agriculture, Forestry and Fishing Architecture, Buildin…" at bounding box center [460, 260] width 408 height 12
select select "Personal Documentation"
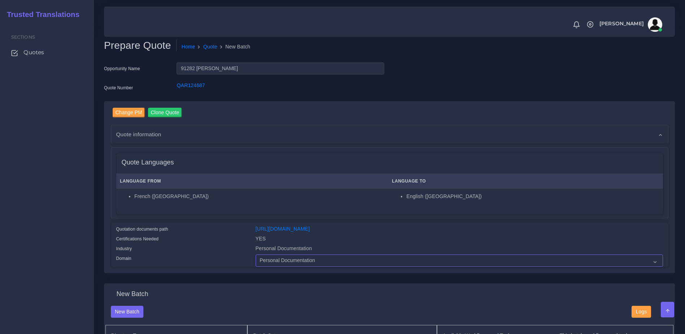
click at [256, 260] on select "- Advertising and Media Agriculture, Forestry and Fishing Architecture, Buildin…" at bounding box center [460, 260] width 408 height 12
click at [219, 250] on div "Industry" at bounding box center [180, 250] width 139 height 10
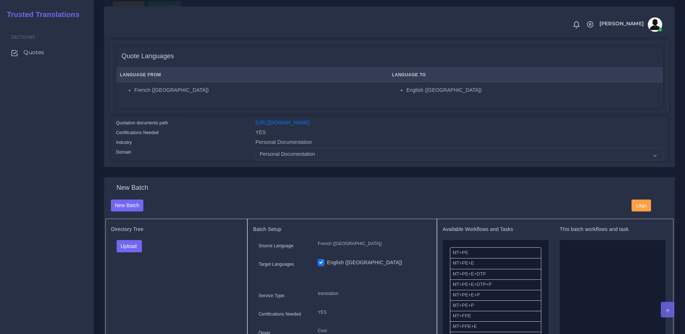
scroll to position [108, 0]
click at [126, 246] on button "Upload" at bounding box center [130, 244] width 26 height 12
click at [135, 274] on label "Files" at bounding box center [142, 272] width 50 height 9
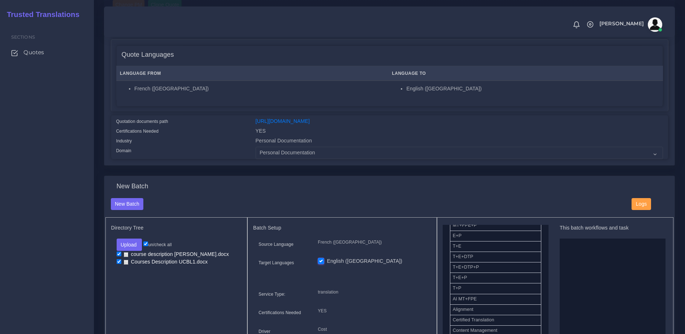
scroll to position [146, 0]
click at [509, 165] on div "Change PM Clone Quote Quote information AM N/A -" at bounding box center [389, 80] width 571 height 172
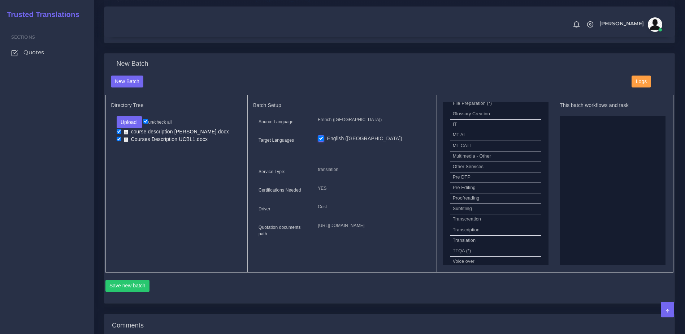
scroll to position [329, 0]
drag, startPoint x: 469, startPoint y: 190, endPoint x: 585, endPoint y: 190, distance: 116.4
drag, startPoint x: 472, startPoint y: 200, endPoint x: 560, endPoint y: 177, distance: 91.4
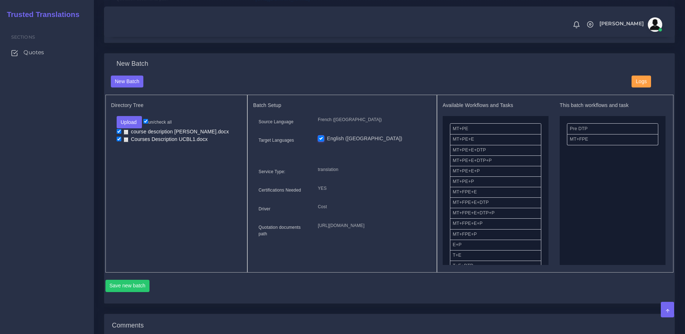
click at [550, 154] on div "Available Workflows and Tasks MT+PE MT+PE+E MT+PE+E+DTP MT+PE+E+DTP+P MT+PE+E+P…" at bounding box center [555, 183] width 225 height 163
drag, startPoint x: 468, startPoint y: 258, endPoint x: 615, endPoint y: 189, distance: 162.5
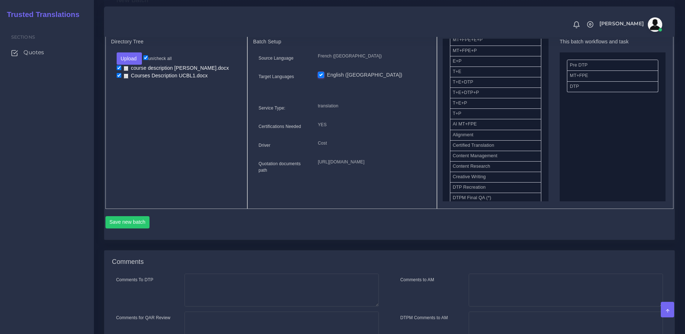
scroll to position [294, 0]
click at [148, 224] on div "Save new batch" at bounding box center [390, 220] width 569 height 25
click at [133, 228] on button "Save new batch" at bounding box center [128, 221] width 44 height 12
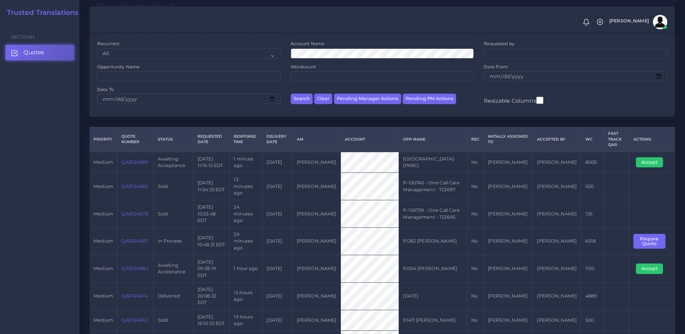
scroll to position [104, 0]
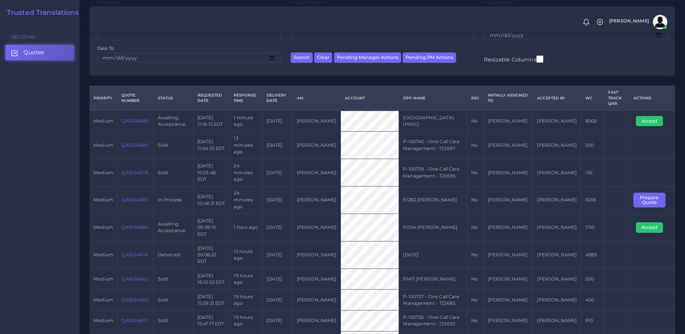
click at [136, 197] on link "QAR124687" at bounding box center [134, 199] width 26 height 5
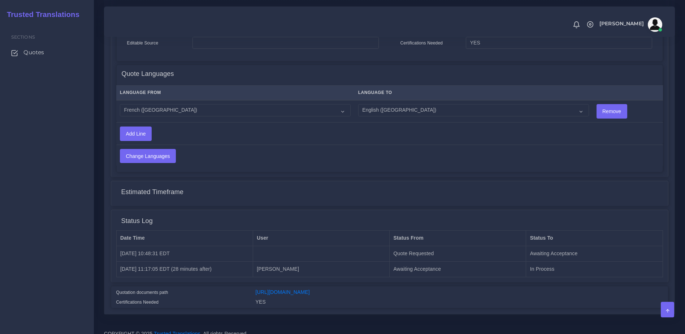
scroll to position [373, 0]
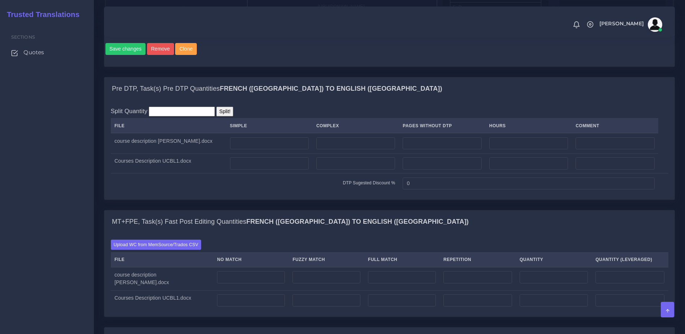
scroll to position [477, 0]
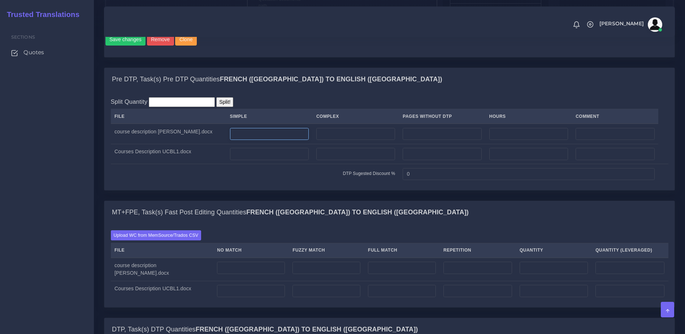
click at [263, 140] on input "number" at bounding box center [269, 134] width 79 height 12
type input "1"
click at [528, 224] on div "MT+FPE, Task(s) Fast Post Editing Quantities French (Europe) TO English (US)" at bounding box center [389, 212] width 571 height 23
click at [332, 160] on input "number" at bounding box center [356, 154] width 79 height 12
type input "26"
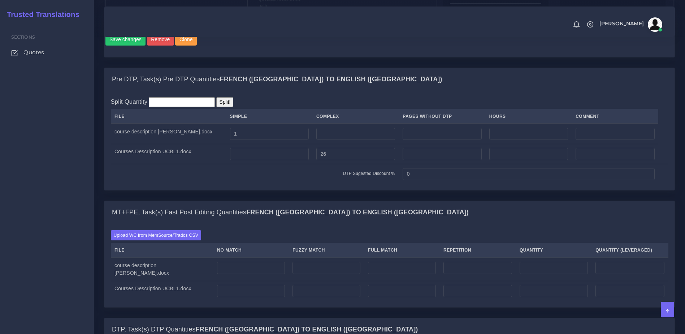
click at [295, 224] on div "MT+FPE, Task(s) Fast Post Editing Quantities French (Europe) TO English (US)" at bounding box center [389, 212] width 571 height 23
click at [243, 274] on input "number" at bounding box center [251, 268] width 68 height 12
type input "0"
click at [249, 301] on td at bounding box center [252, 291] width 76 height 20
click at [252, 297] on input "number" at bounding box center [251, 291] width 68 height 12
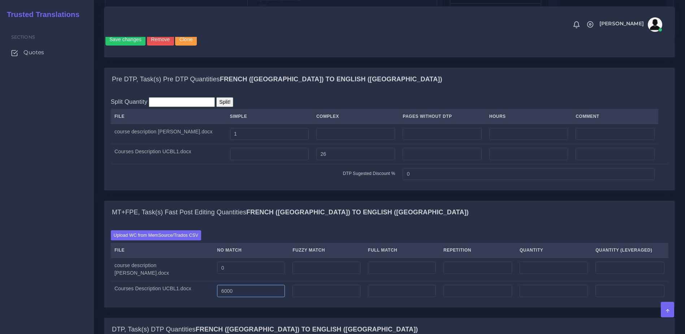
type input "6000"
click at [220, 297] on input "6000" at bounding box center [251, 291] width 68 height 12
type input "6100"
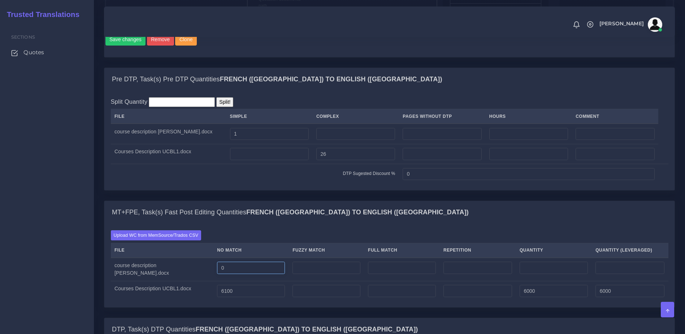
type input "6100"
click at [217, 274] on input "0" at bounding box center [251, 268] width 68 height 12
type input "300"
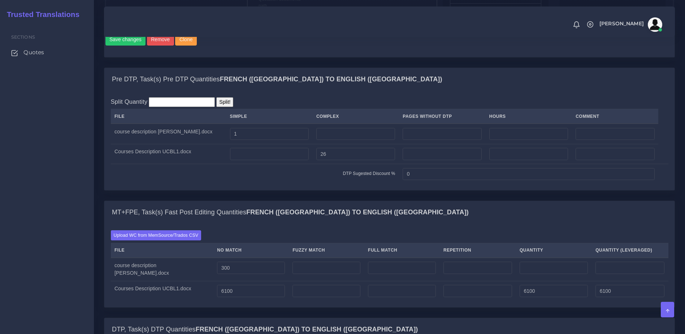
type input "300"
click at [269, 268] on div "Upload WC from MemSource/Trados CSV File No Match Fuzzy Match Full Match Repeti…" at bounding box center [390, 265] width 558 height 70
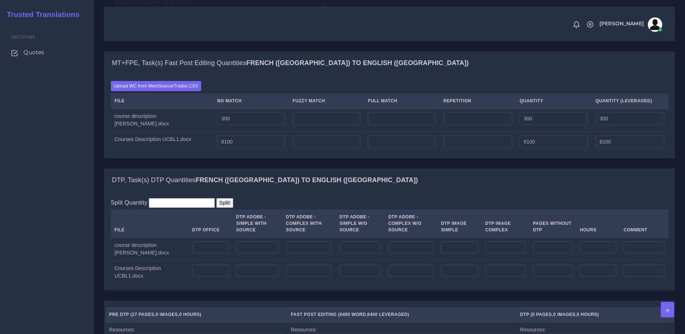
scroll to position [709, 0]
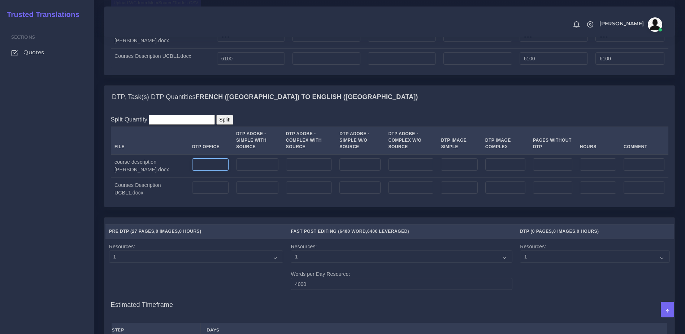
click at [193, 171] on input "number" at bounding box center [210, 164] width 36 height 12
type input "1"
click at [193, 194] on input "number" at bounding box center [210, 187] width 36 height 12
type input "26"
click at [237, 218] on div "DTP, Task(s) DTP Quantities French (Europe) TO English (US) Split Quantity Spli…" at bounding box center [390, 151] width 582 height 132
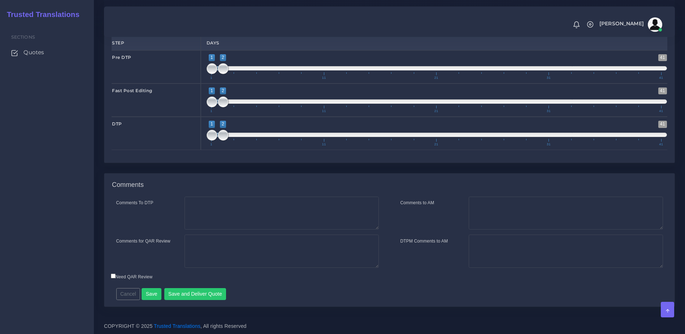
scroll to position [1021, 0]
drag, startPoint x: 222, startPoint y: 70, endPoint x: 213, endPoint y: 70, distance: 8.7
click at [218, 70] on span at bounding box center [223, 68] width 11 height 11
type input "2;2"
drag, startPoint x: 211, startPoint y: 70, endPoint x: 218, endPoint y: 70, distance: 6.9
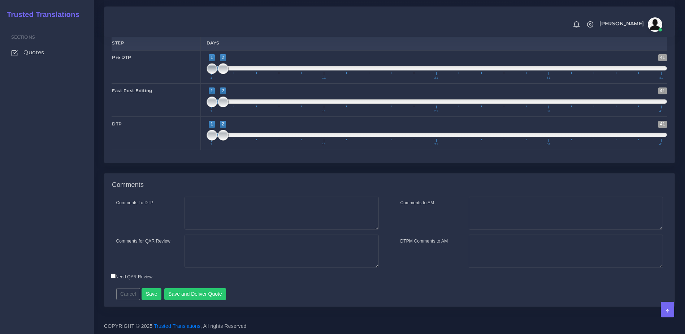
click at [218, 70] on span "1 41 1 2 1 — 2 1 11 21 31 41" at bounding box center [437, 66] width 461 height 25
drag, startPoint x: 229, startPoint y: 102, endPoint x: 245, endPoint y: 104, distance: 15.6
click at [245, 104] on span at bounding box center [245, 101] width 11 height 11
type input "2;5"
drag, startPoint x: 229, startPoint y: 102, endPoint x: 243, endPoint y: 102, distance: 13.7
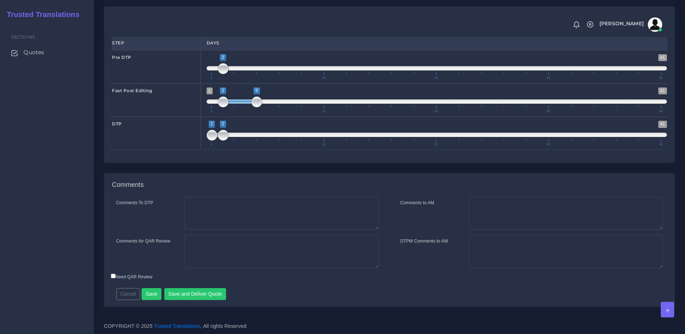
click at [243, 102] on span at bounding box center [240, 101] width 34 height 4
click at [253, 137] on span at bounding box center [256, 135] width 11 height 11
type input "5;5"
drag, startPoint x: 211, startPoint y: 136, endPoint x: 252, endPoint y: 135, distance: 40.8
click at [252, 135] on span at bounding box center [256, 135] width 11 height 11
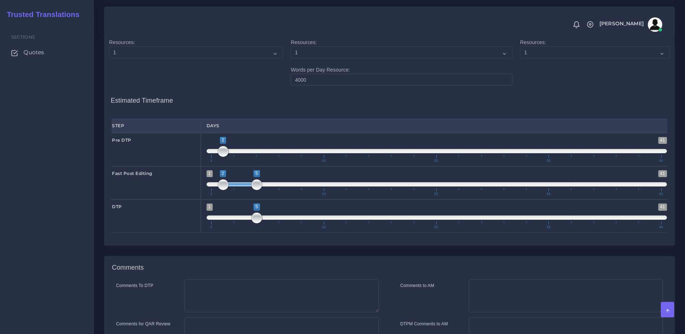
scroll to position [932, 0]
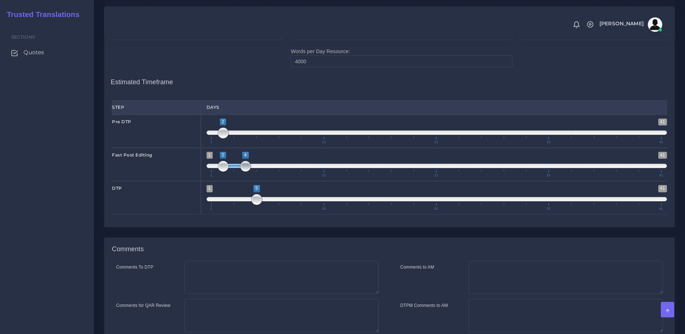
drag, startPoint x: 255, startPoint y: 191, endPoint x: 240, endPoint y: 191, distance: 14.5
click at [240, 172] on span at bounding box center [245, 166] width 11 height 11
click at [234, 168] on span at bounding box center [234, 166] width 22 height 4
type input "2;3"
drag, startPoint x: 242, startPoint y: 192, endPoint x: 232, endPoint y: 192, distance: 10.5
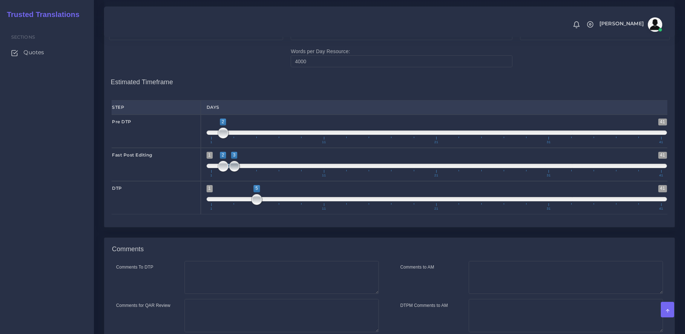
click at [232, 172] on span at bounding box center [234, 166] width 11 height 11
drag, startPoint x: 258, startPoint y: 222, endPoint x: 245, endPoint y: 222, distance: 13.0
click at [245, 205] on span at bounding box center [245, 199] width 11 height 11
type input "4;4"
drag, startPoint x: 258, startPoint y: 224, endPoint x: 246, endPoint y: 224, distance: 12.6
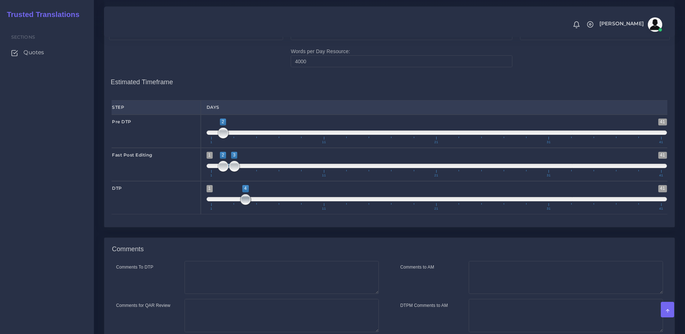
click at [246, 205] on span at bounding box center [245, 199] width 11 height 11
click at [493, 294] on textarea "Comments to AM" at bounding box center [566, 277] width 194 height 33
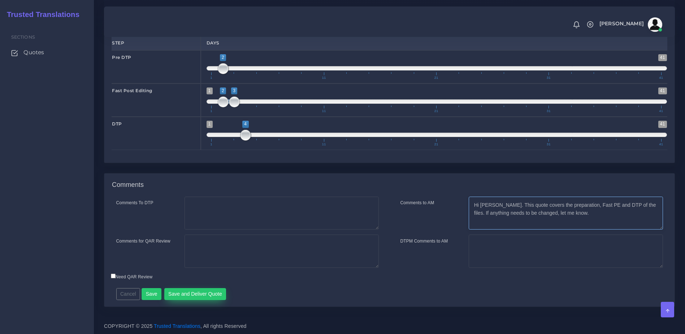
type textarea "Hi Kevin. This quote covers the preparation, Fast PE and DTP of the files. If a…"
click at [196, 292] on button "Save and Deliver Quote" at bounding box center [195, 294] width 62 height 12
click at [426, 303] on div "Comments To DTP Comments for QAR Review Cancel" at bounding box center [389, 252] width 571 height 110
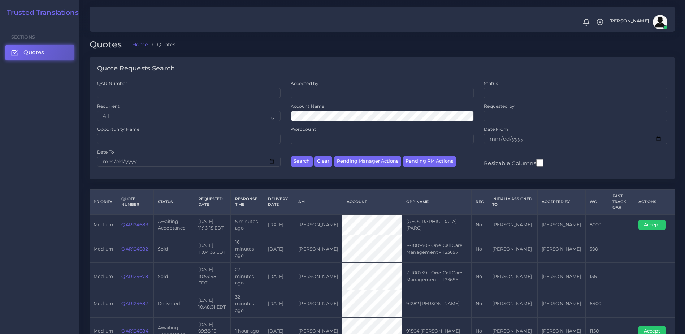
click at [140, 221] on td "QAR124689" at bounding box center [135, 224] width 36 height 21
click at [138, 225] on link "QAR124689" at bounding box center [134, 224] width 27 height 5
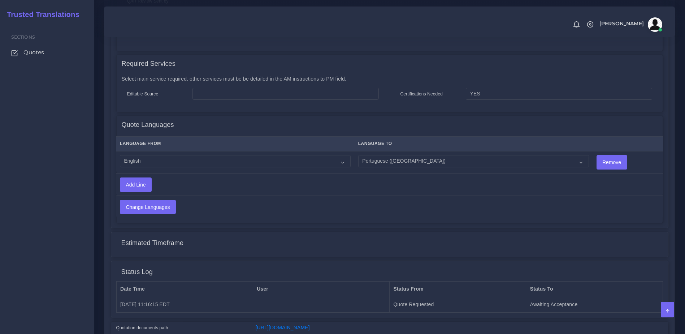
scroll to position [358, 0]
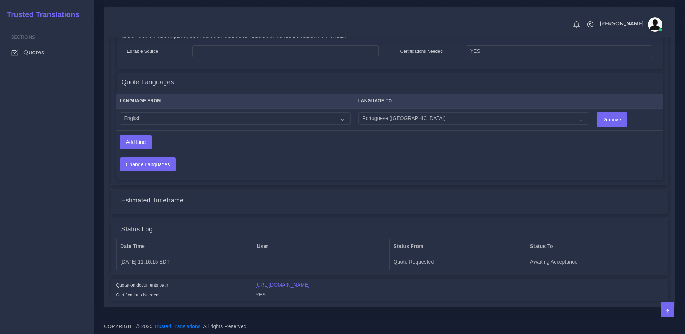
click at [310, 285] on link "https://workdrive.zoho.com/fgoh3e43b1a1fe2124b65bedd7c3c51a0e040/teams/fgoh3e43…" at bounding box center [283, 285] width 54 height 6
click at [256, 113] on select "Acoli Afar Afrikaans Akan Akateko Albanian American Sign Language (ASL) Amharic…" at bounding box center [235, 118] width 231 height 12
select select "14001"
click at [120, 112] on select "Acoli Afar Afrikaans Akan Akateko Albanian American Sign Language (ASL) Amharic…" at bounding box center [235, 118] width 231 height 12
click at [310, 163] on td "Change Languages" at bounding box center [329, 164] width 426 height 22
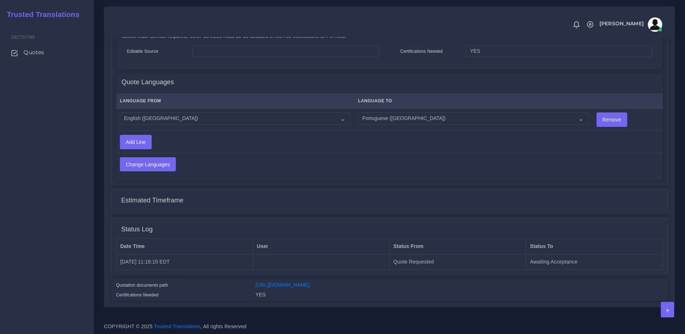
click at [133, 168] on td "Change Languages" at bounding box center [329, 164] width 426 height 22
click at [136, 162] on input "Change Languages" at bounding box center [147, 165] width 55 height 14
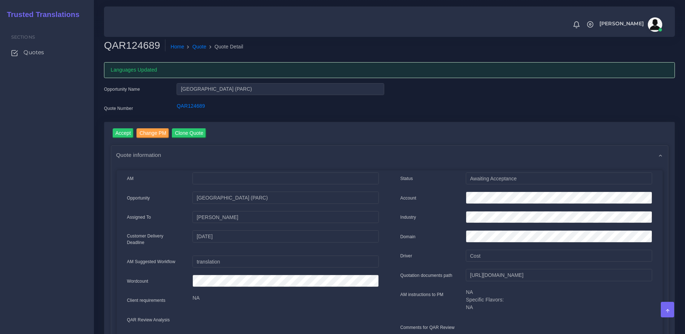
drag, startPoint x: 220, startPoint y: 104, endPoint x: 163, endPoint y: 108, distance: 57.2
click at [163, 108] on div "Quote Number QAR124689" at bounding box center [244, 109] width 291 height 14
copy div "QAR124689"
click at [118, 135] on input "Accept" at bounding box center [123, 133] width 21 height 10
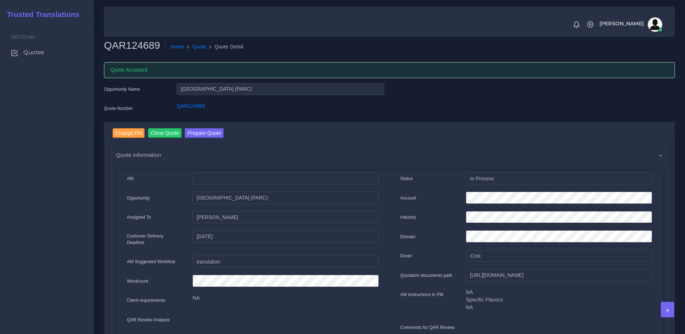
click at [210, 130] on button "Prepare Quote" at bounding box center [204, 133] width 39 height 10
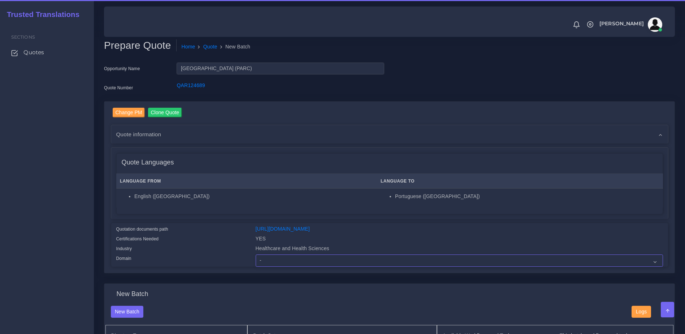
click at [266, 267] on select "- Advertising and Media Agriculture, Forestry and Fishing Architecture, Buildin…" at bounding box center [460, 260] width 408 height 12
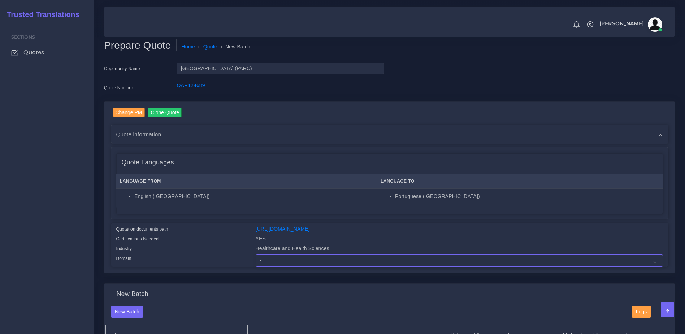
select select "Healthcare and Health Sciences"
click at [256, 260] on select "- Advertising and Media Agriculture, Forestry and Fishing Architecture, Buildin…" at bounding box center [460, 260] width 408 height 12
drag, startPoint x: 234, startPoint y: 226, endPoint x: 249, endPoint y: 224, distance: 15.7
click at [230, 227] on div "Quotation documents path" at bounding box center [180, 230] width 139 height 10
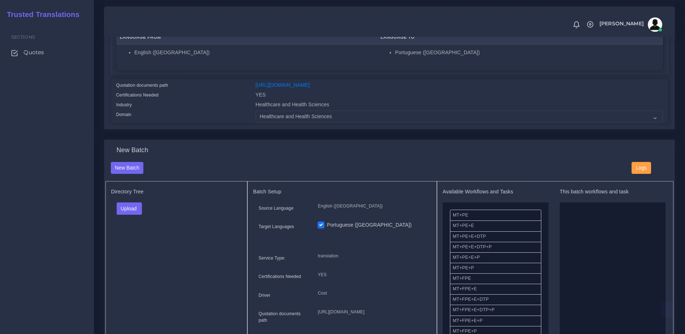
scroll to position [234, 0]
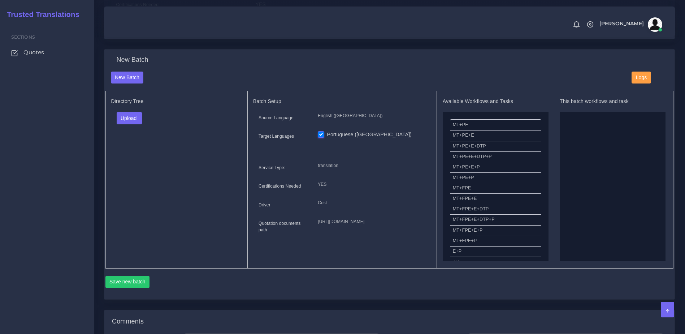
drag, startPoint x: 542, startPoint y: 145, endPoint x: 545, endPoint y: 148, distance: 4.4
click at [545, 148] on div "Available Workflows and Tasks MT+PE MT+PE+E MT+PE+E+DTP MT+PE+E+DTP+P MT+PE+E+P…" at bounding box center [496, 179] width 106 height 163
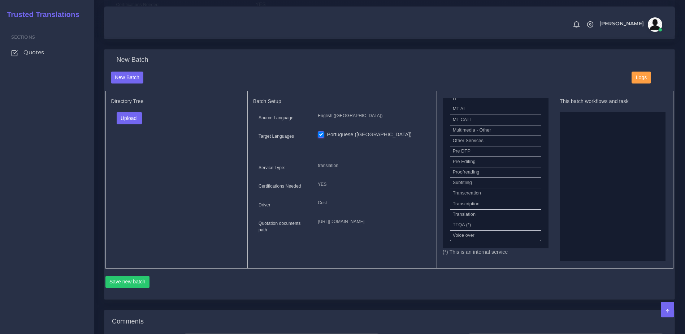
scroll to position [352, 0]
drag, startPoint x: 463, startPoint y: 172, endPoint x: 591, endPoint y: 178, distance: 128.1
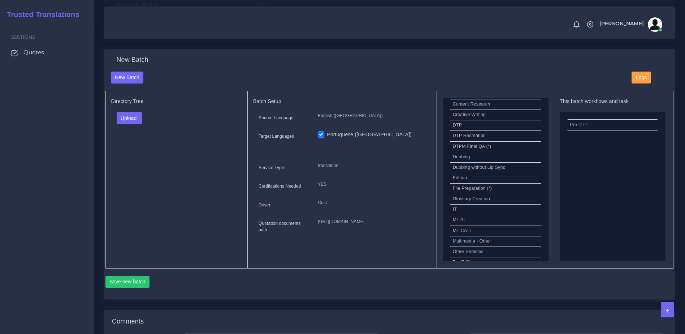
scroll to position [251, 0]
drag, startPoint x: 483, startPoint y: 146, endPoint x: 596, endPoint y: 184, distance: 118.9
drag, startPoint x: 466, startPoint y: 147, endPoint x: 577, endPoint y: 156, distance: 110.9
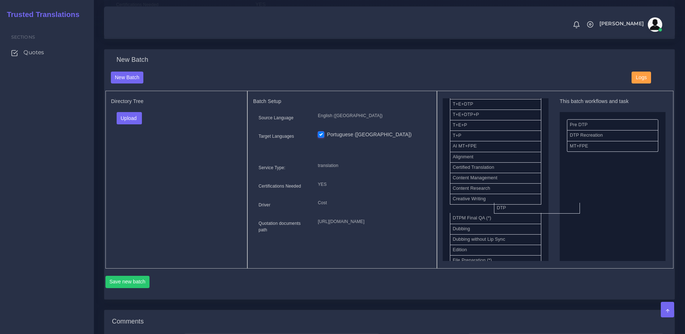
drag, startPoint x: 506, startPoint y: 218, endPoint x: 588, endPoint y: 200, distance: 84.7
drag, startPoint x: 675, startPoint y: 158, endPoint x: 680, endPoint y: 172, distance: 14.1
click at [0, 0] on div "New Batch New Batch Logs Directory Tree Upload Folder Files un/check all" at bounding box center [0, 0] width 0 height 0
click at [125, 288] on button "Save new batch" at bounding box center [128, 282] width 44 height 12
drag, startPoint x: 133, startPoint y: 123, endPoint x: 137, endPoint y: 140, distance: 17.0
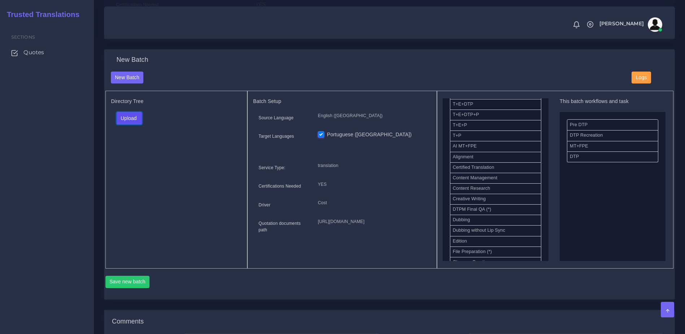
click at [133, 123] on button "Upload" at bounding box center [130, 118] width 26 height 12
click at [136, 150] on label "Files" at bounding box center [142, 145] width 50 height 9
click at [136, 284] on div "Save new batch" at bounding box center [390, 280] width 569 height 25
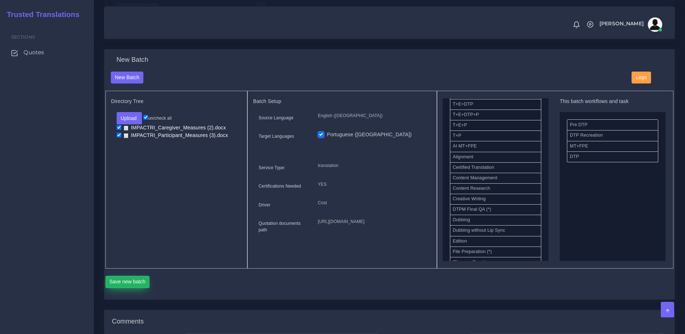
click at [134, 288] on button "Save new batch" at bounding box center [128, 282] width 44 height 12
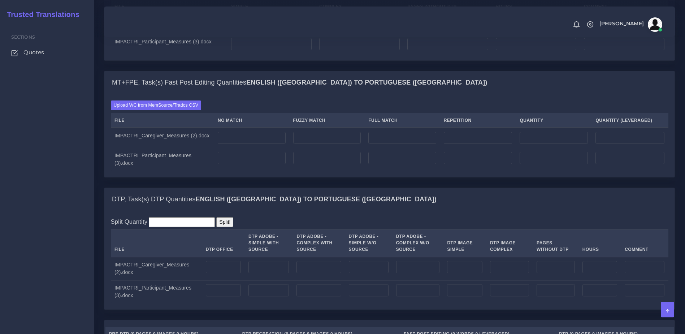
scroll to position [727, 0]
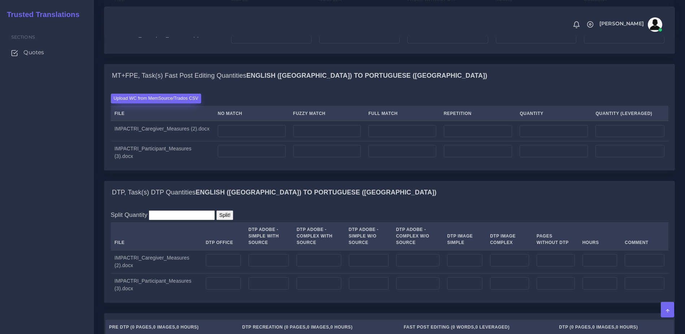
click at [179, 103] on label "Upload WC from MemSource/Trados CSV" at bounding box center [156, 99] width 91 height 10
click at [0, 0] on input "Upload WC from MemSource/Trados CSV" at bounding box center [0, 0] width 0 height 0
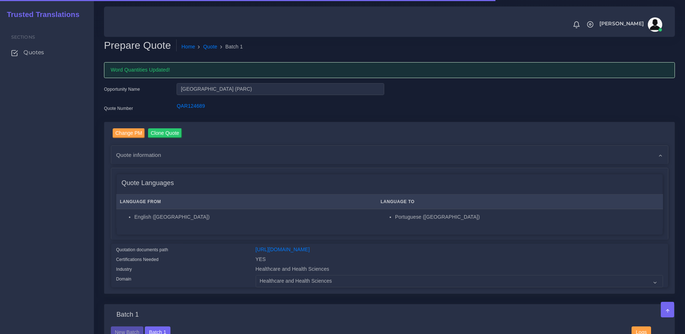
click at [409, 127] on div "Change PM Clone Quote AM Opportunity -" at bounding box center [389, 208] width 571 height 172
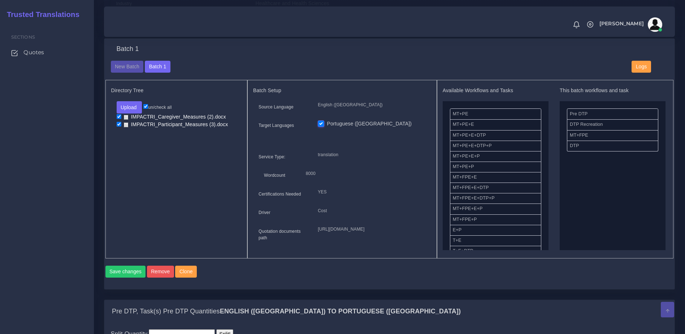
scroll to position [336, 0]
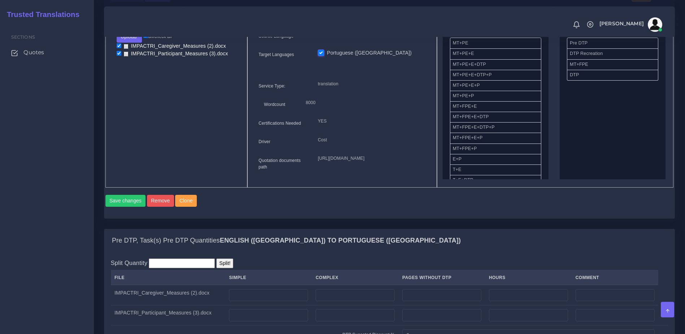
click at [386, 107] on p "8000" at bounding box center [363, 103] width 115 height 8
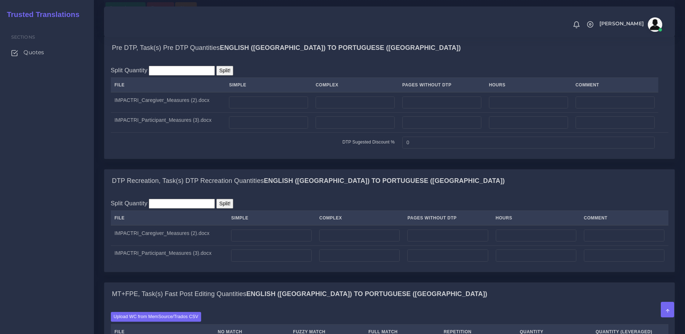
scroll to position [564, 0]
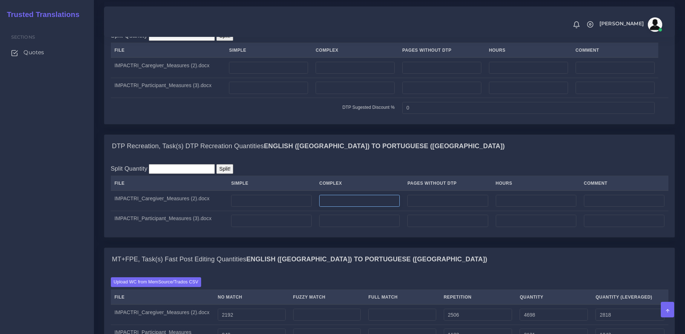
click at [337, 207] on input "number" at bounding box center [359, 201] width 81 height 12
type input "2"
click at [341, 237] on div "Split Quantity Split! File Simple Complex Pages Without DTP Hours Comment 2" at bounding box center [389, 197] width 571 height 79
click at [468, 271] on div "MT+FPE, Task(s) Fast Post Editing Quantities English (US) TO Portuguese (Europe)" at bounding box center [389, 259] width 571 height 23
click at [534, 193] on div "Split Quantity Split! File Simple Complex Pages Without DTP Hours Comment 2" at bounding box center [390, 197] width 558 height 66
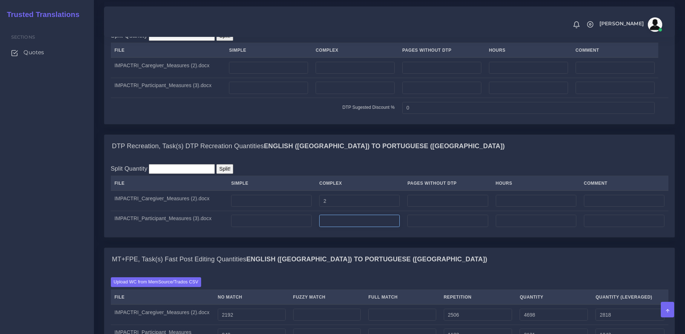
click at [339, 227] on input "number" at bounding box center [359, 221] width 81 height 12
type input "2"
click at [396, 192] on div "Split Quantity Split! File Simple Complex Pages Without DTP Hours Comment 2 2" at bounding box center [390, 197] width 558 height 66
click at [330, 94] on input "number" at bounding box center [355, 88] width 79 height 12
type input "9"
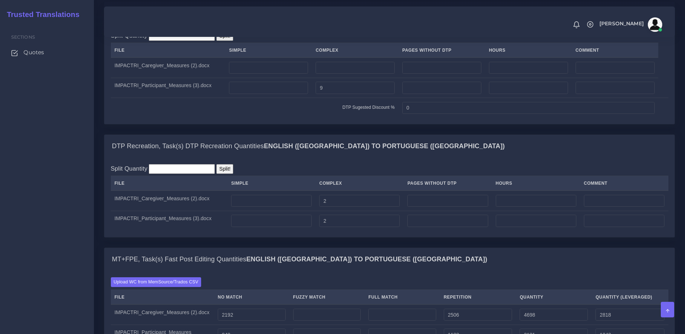
drag, startPoint x: 420, startPoint y: 155, endPoint x: 395, endPoint y: 145, distance: 27.2
click at [420, 134] on div "Pre DTP, Task(s) Pre DTP Quantities English (US) TO Portuguese (Europe) Split Q…" at bounding box center [390, 67] width 582 height 133
click at [349, 74] on input "number" at bounding box center [355, 68] width 79 height 12
type input "22"
click at [378, 199] on div "Split Quantity Split! File Simple Complex Pages Without DTP Hours Comment 2 2" at bounding box center [390, 197] width 558 height 66
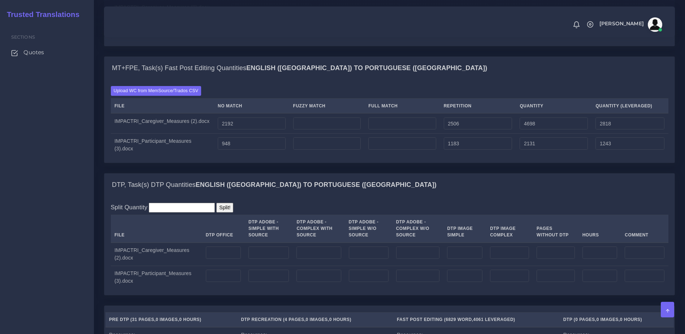
scroll to position [764, 0]
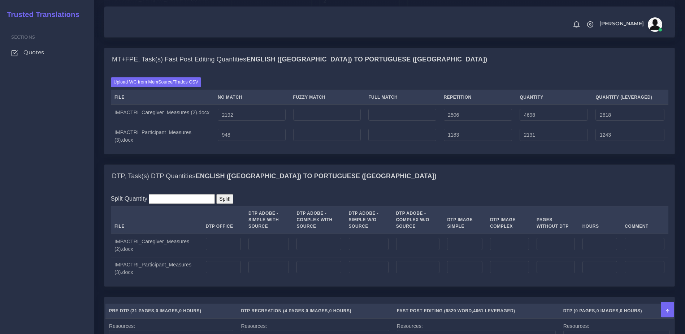
click at [224, 280] on td at bounding box center [223, 268] width 43 height 23
click at [226, 273] on input "number" at bounding box center [223, 267] width 35 height 12
type input "9"
click at [225, 257] on td at bounding box center [223, 245] width 43 height 23
click at [227, 250] on input "number" at bounding box center [223, 244] width 35 height 12
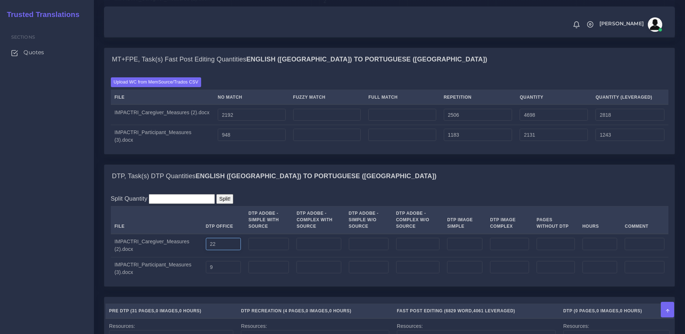
type input "22"
click at [467, 250] on input "number" at bounding box center [464, 244] width 35 height 12
click at [503, 250] on input "number" at bounding box center [509, 244] width 39 height 12
type input "2"
click at [502, 273] on input "number" at bounding box center [509, 267] width 39 height 12
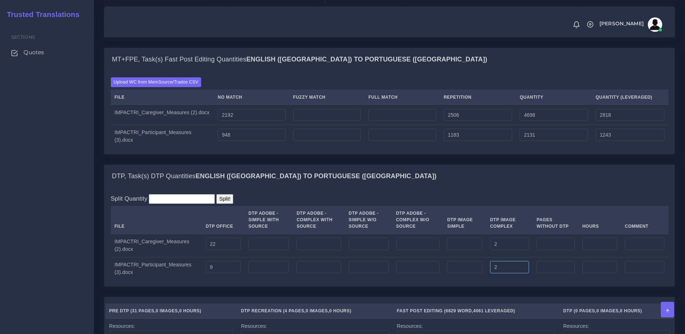
type input "2"
click at [502, 297] on div "DTP, Task(s) DTP Quantities English (US) TO Portuguese (Europe) Split Quantity …" at bounding box center [390, 230] width 582 height 132
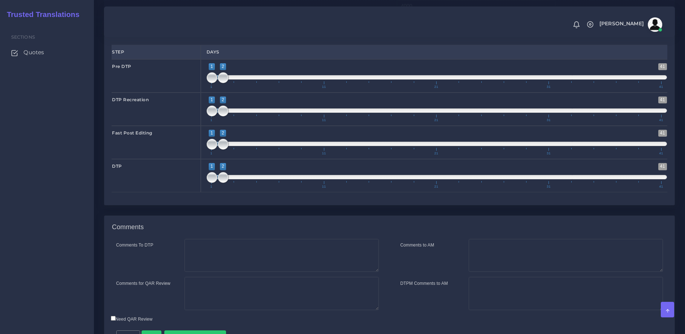
scroll to position [1145, 0]
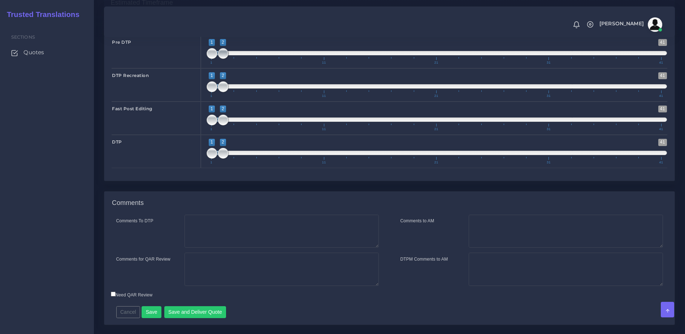
click at [224, 59] on span at bounding box center [223, 53] width 11 height 11
click at [215, 59] on span at bounding box center [212, 53] width 11 height 11
type input "2;2"
drag, startPoint x: 220, startPoint y: 79, endPoint x: 226, endPoint y: 80, distance: 6.7
click at [226, 59] on span at bounding box center [223, 53] width 11 height 11
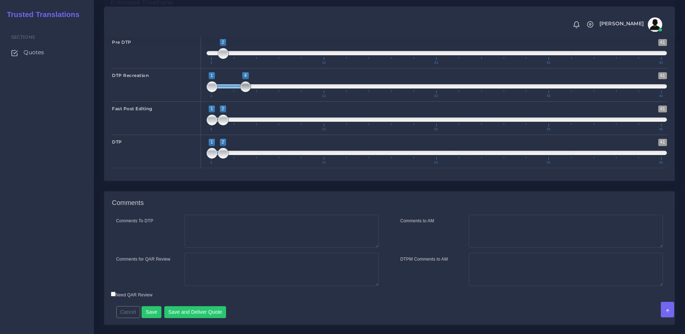
drag, startPoint x: 224, startPoint y: 115, endPoint x: 139, endPoint y: 5, distance: 138.1
click at [241, 92] on span at bounding box center [245, 86] width 11 height 11
click at [244, 92] on span at bounding box center [245, 86] width 11 height 11
drag, startPoint x: 245, startPoint y: 112, endPoint x: 225, endPoint y: 111, distance: 19.5
click at [225, 92] on span at bounding box center [223, 86] width 11 height 11
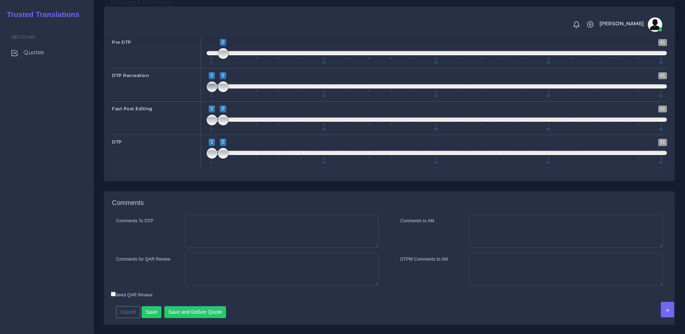
type input "2;2"
drag, startPoint x: 216, startPoint y: 110, endPoint x: 223, endPoint y: 111, distance: 6.9
click at [218, 92] on span at bounding box center [212, 86] width 11 height 11
type input "2;3"
drag, startPoint x: 218, startPoint y: 145, endPoint x: 227, endPoint y: 144, distance: 9.0
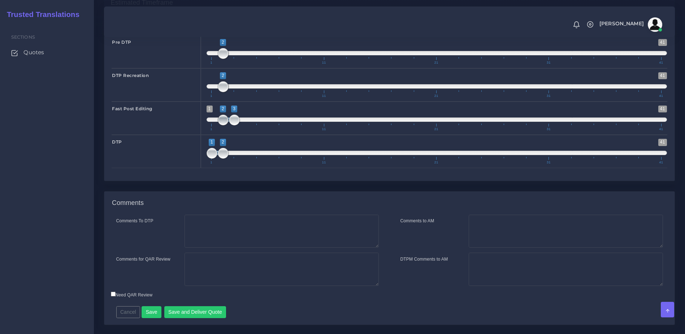
click at [227, 131] on span "1 41 2 3 2 — 3 1 11 21 31 41" at bounding box center [437, 118] width 461 height 25
drag, startPoint x: 222, startPoint y: 177, endPoint x: 235, endPoint y: 178, distance: 13.0
click at [244, 159] on span at bounding box center [245, 153] width 11 height 11
type input "4;4"
drag, startPoint x: 213, startPoint y: 179, endPoint x: 253, endPoint y: 178, distance: 39.8
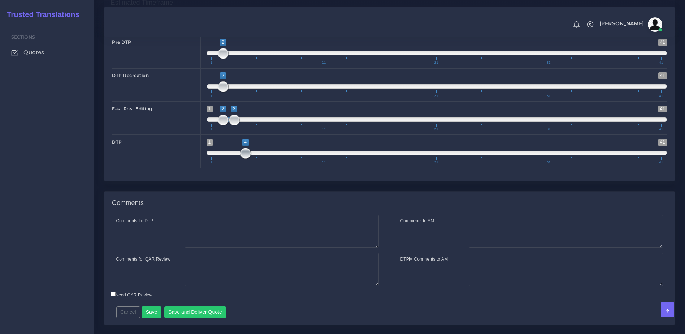
click at [253, 164] on span "1 41 4 4 4 — 4 1 11 21 31 41" at bounding box center [437, 151] width 461 height 25
click at [504, 248] on textarea "Comments to AM" at bounding box center [566, 231] width 194 height 33
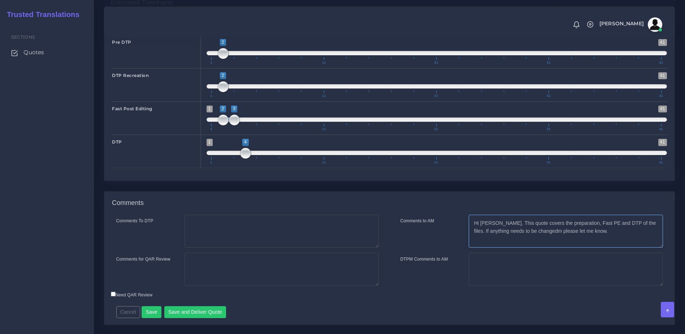
click at [546, 248] on textarea "Hi Zenelia. This quote covers the preparation, Fast PE and DTP of the files. If…" at bounding box center [566, 231] width 194 height 33
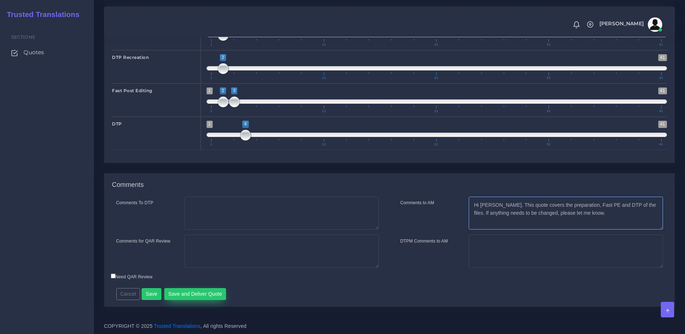
type textarea "Hi Zenelia. This quote covers the preparation, Fast PE and DTP of the files. If…"
click at [214, 293] on button "Save and Deliver Quote" at bounding box center [195, 294] width 62 height 12
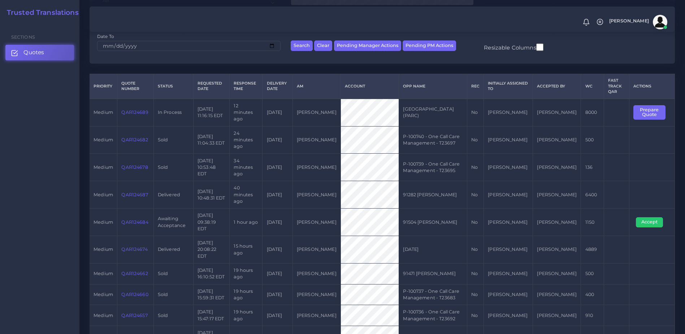
scroll to position [135, 0]
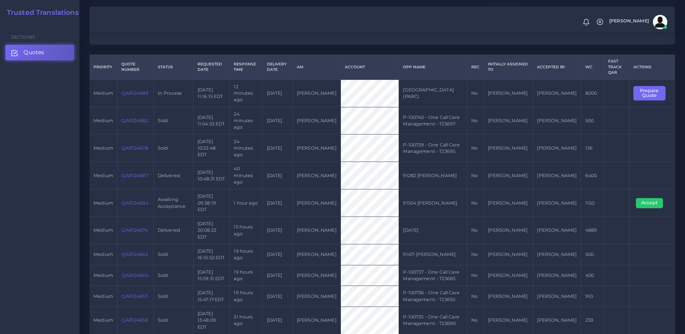
click at [139, 200] on link "QAR124684" at bounding box center [134, 202] width 27 height 5
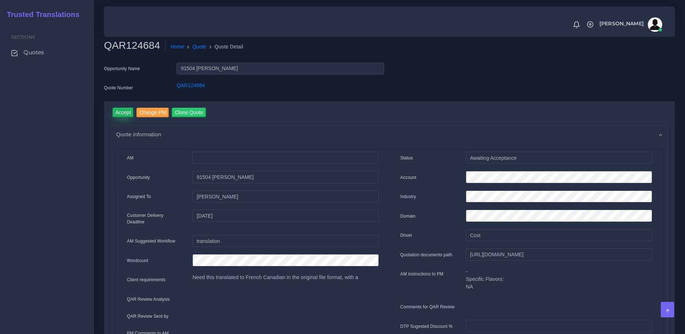
click at [118, 111] on input "Accept" at bounding box center [123, 113] width 21 height 10
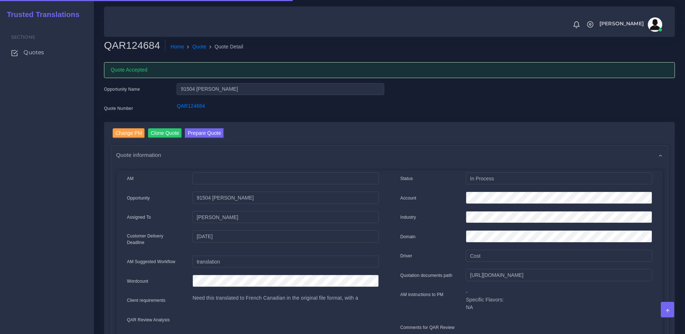
click at [223, 133] on div "Change PM Clone Quote Prepare Quote" at bounding box center [394, 134] width 562 height 12
click at [215, 132] on button "Prepare Quote" at bounding box center [204, 133] width 39 height 10
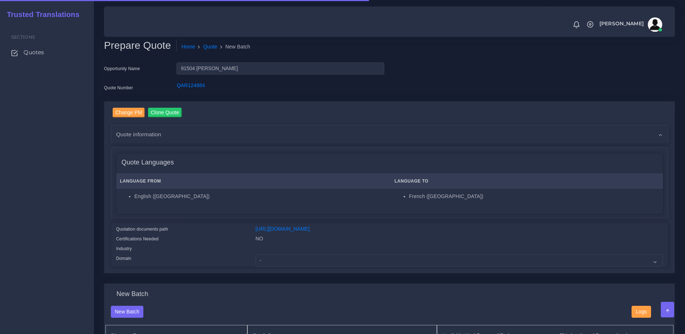
click at [293, 254] on div at bounding box center [459, 250] width 418 height 10
click at [291, 264] on select "- Advertising and Media Agriculture, Forestry and Fishing Architecture, Buildin…" at bounding box center [460, 260] width 408 height 12
click at [461, 280] on div "Change PM Clone Quote Quote information AM Opportunity" at bounding box center [390, 192] width 582 height 182
click at [362, 266] on select "- Advertising and Media Agriculture, Forestry and Fishing Architecture, Buildin…" at bounding box center [460, 260] width 408 height 12
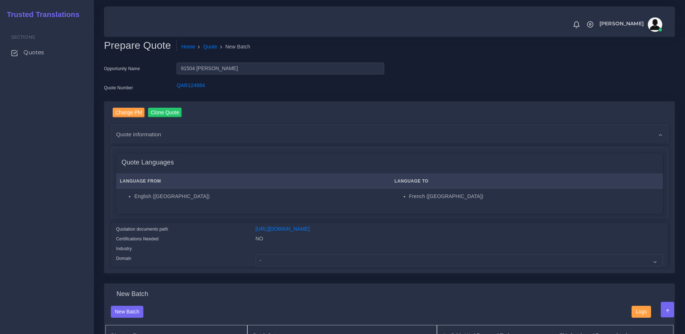
click at [367, 273] on div "Change PM Clone Quote Quote information AM cost" at bounding box center [389, 188] width 571 height 172
click at [347, 266] on select "- Advertising and Media Agriculture, Forestry and Fishing Architecture, Buildin…" at bounding box center [460, 260] width 408 height 12
select select "Agriculture, Forestry and Fishing"
click at [256, 260] on select "- Advertising and Media Agriculture, Forestry and Fishing Architecture, Buildin…" at bounding box center [460, 260] width 408 height 12
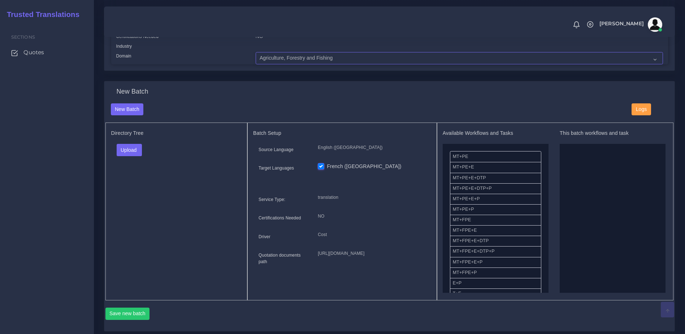
scroll to position [211, 0]
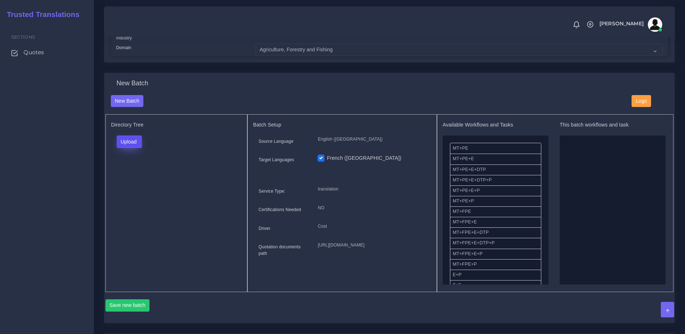
click at [134, 147] on button "Upload" at bounding box center [130, 142] width 26 height 12
click at [142, 174] on label "Files" at bounding box center [142, 169] width 50 height 9
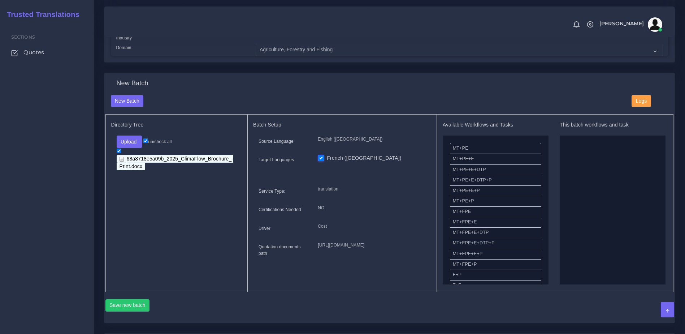
click at [122, 158] on link "68a8718e5a09b_2025_ClimaFlow_Brochure_-_Print.docx" at bounding box center [175, 162] width 117 height 15
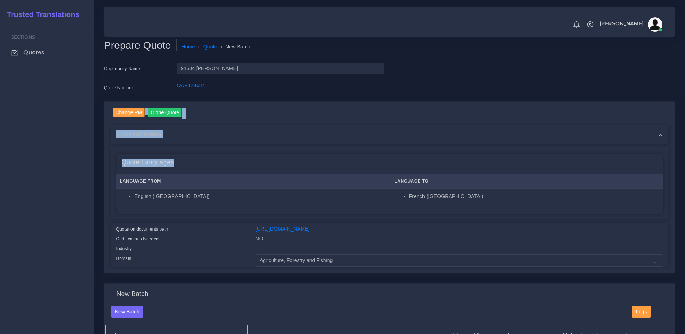
drag, startPoint x: 677, startPoint y: 90, endPoint x: 684, endPoint y: 191, distance: 101.8
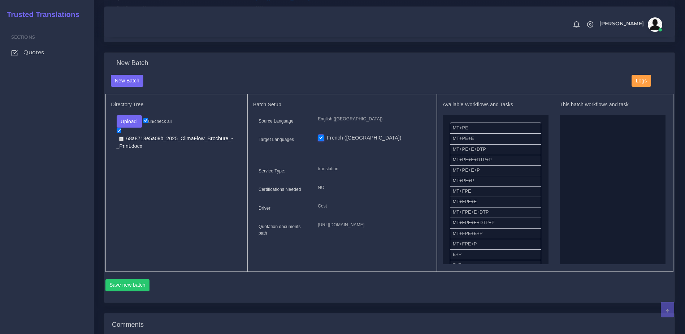
scroll to position [233, 0]
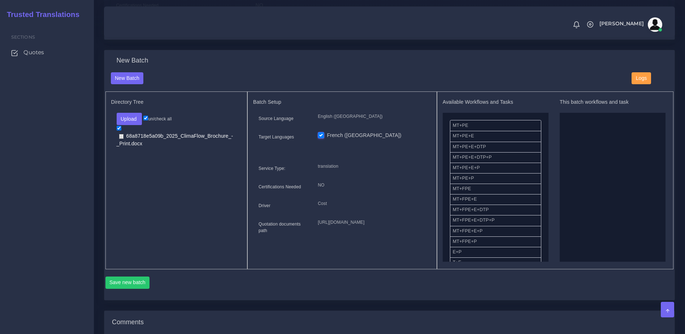
click at [124, 148] on div "Directory Tree Upload Folder Files un/check all 68a8718e5a09b_2025_ClimaFlow_Br…" at bounding box center [177, 180] width 142 height 178
click at [118, 130] on input "checkbox" at bounding box center [119, 128] width 5 height 5
checkbox input "false"
click at [124, 122] on button "Upload" at bounding box center [130, 119] width 26 height 12
click at [141, 150] on label "Files" at bounding box center [142, 146] width 50 height 9
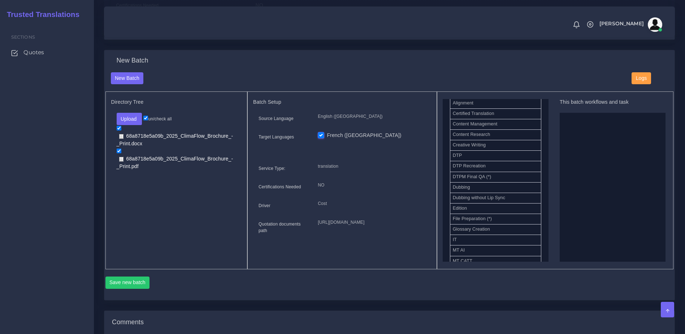
scroll to position [227, 0]
drag, startPoint x: 474, startPoint y: 167, endPoint x: 572, endPoint y: 171, distance: 98.4
drag, startPoint x: 486, startPoint y: 172, endPoint x: 555, endPoint y: 158, distance: 70.4
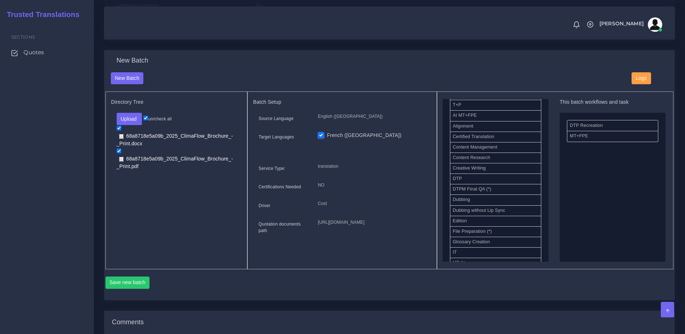
scroll to position [182, 0]
drag, startPoint x: 529, startPoint y: 191, endPoint x: 589, endPoint y: 181, distance: 61.2
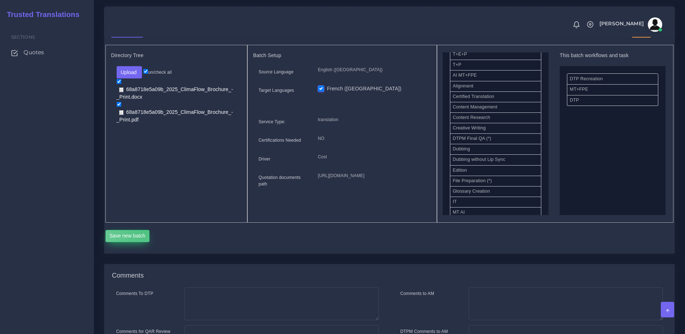
click at [143, 242] on button "Save new batch" at bounding box center [128, 236] width 44 height 12
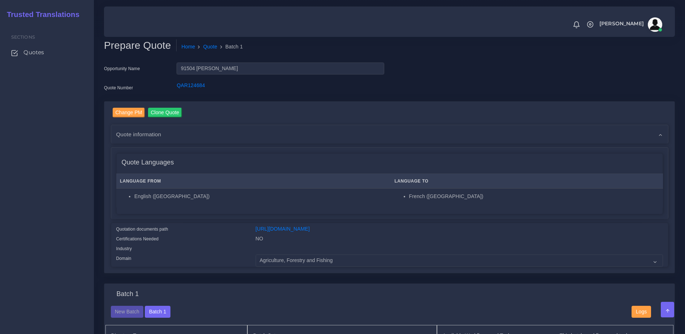
click at [481, 283] on div "Change PM Clone Quote AM NO" at bounding box center [390, 192] width 582 height 182
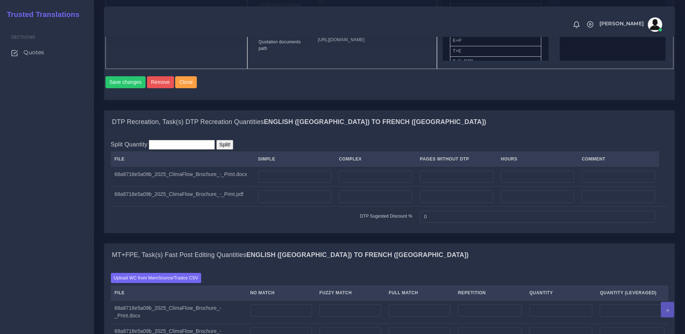
scroll to position [442, 0]
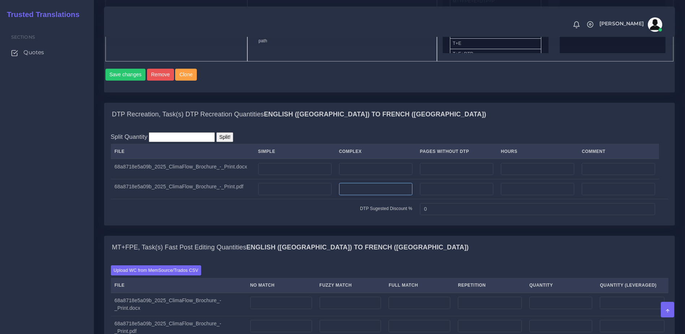
click at [354, 195] on input "number" at bounding box center [375, 189] width 73 height 12
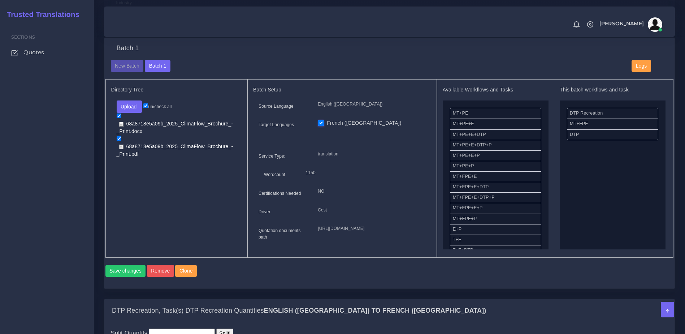
scroll to position [235, 0]
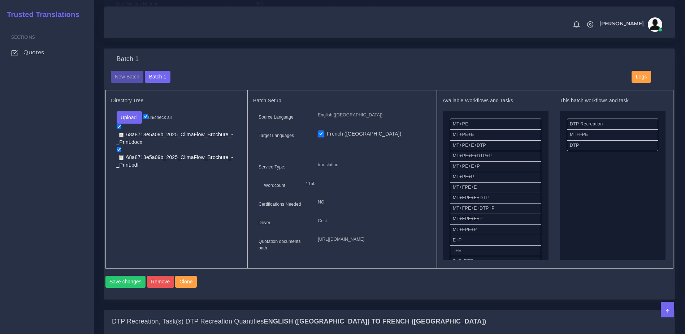
click at [117, 129] on input "checkbox" at bounding box center [119, 126] width 5 height 5
checkbox input "false"
click at [116, 288] on button "Save changes" at bounding box center [126, 282] width 40 height 12
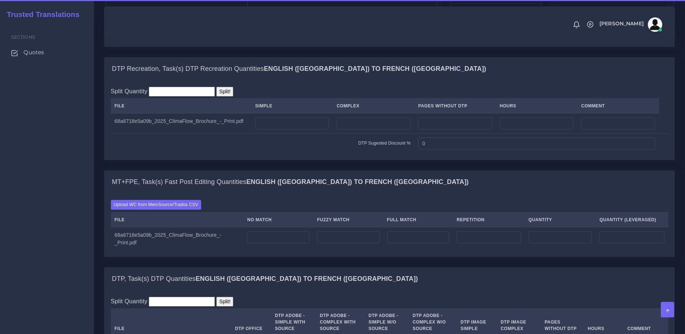
scroll to position [514, 0]
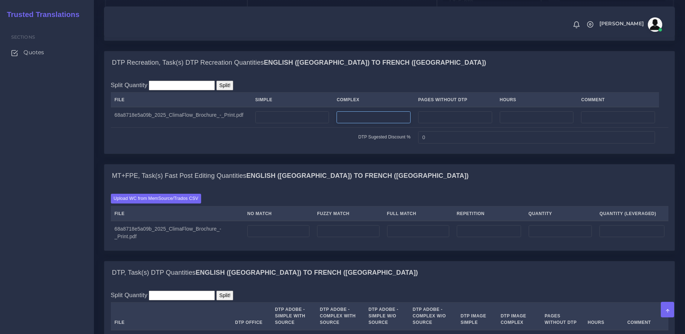
click at [378, 124] on input "number" at bounding box center [374, 117] width 74 height 12
type input "8"
click at [395, 188] on div "MT+FPE, Task(s) Fast Post Editing Quantities English ([GEOGRAPHIC_DATA]) TO Fre…" at bounding box center [389, 175] width 571 height 23
click at [277, 237] on input "number" at bounding box center [279, 231] width 62 height 12
type input "1500"
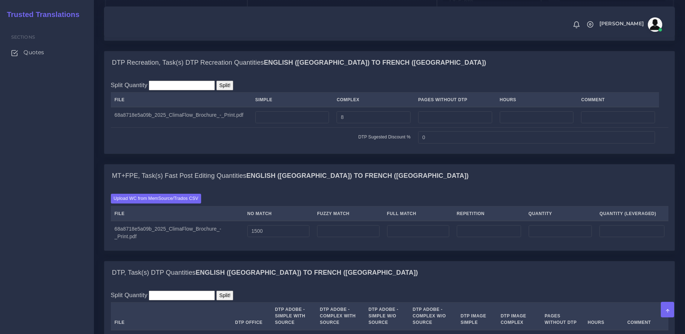
type input "1500"
click at [314, 284] on div "DTP, Task(s) DTP Quantities English (US) TO French (Canada)" at bounding box center [389, 272] width 571 height 23
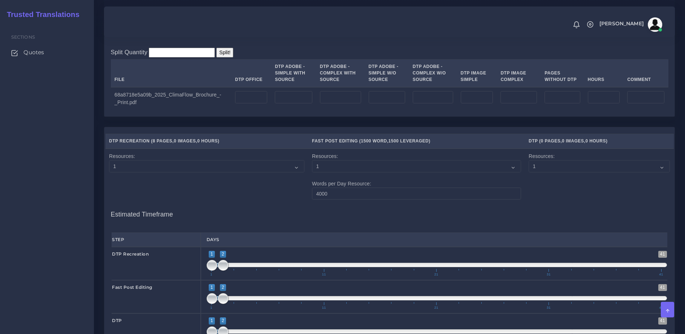
scroll to position [782, 0]
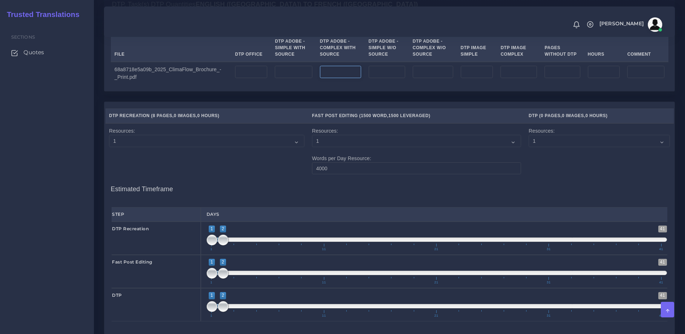
click at [320, 78] on input "number" at bounding box center [340, 72] width 41 height 12
type input "8"
click at [299, 85] on tr "68a8718e5a09b_2025_ClimaFlow_Brochure_-_Print.pdf 8" at bounding box center [390, 73] width 558 height 23
click at [376, 78] on input "number" at bounding box center [387, 72] width 36 height 12
type input "8"
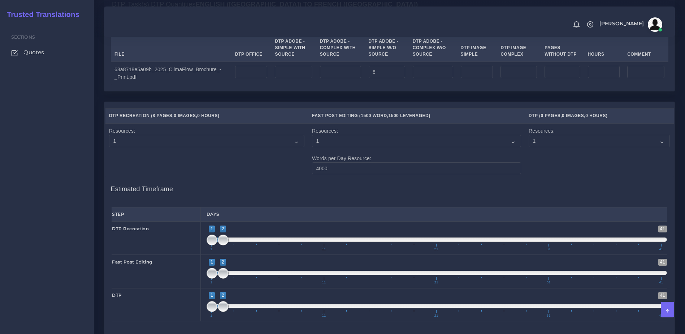
click at [404, 91] on div "Split Quantity Split! File DTP Office DTP Adobe - Simple With Source DTP Adobe …" at bounding box center [389, 53] width 571 height 75
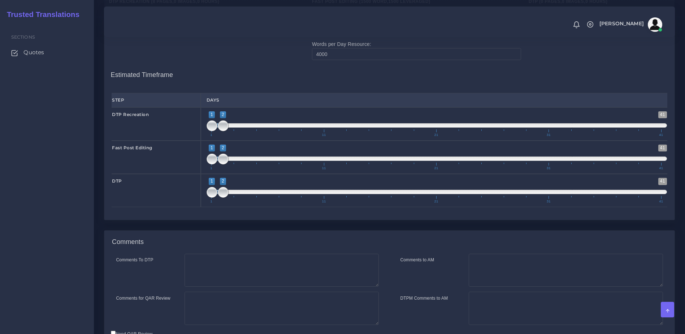
scroll to position [893, 0]
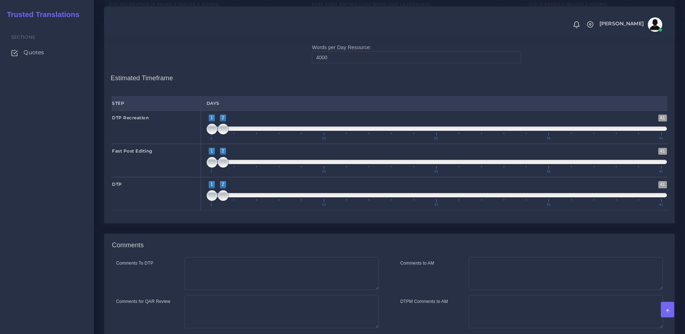
drag, startPoint x: 221, startPoint y: 161, endPoint x: 220, endPoint y: 167, distance: 5.7
click at [212, 140] on span "1 41 1 2 1 — 2 1 11 21 31 41" at bounding box center [437, 127] width 461 height 25
drag, startPoint x: 219, startPoint y: 158, endPoint x: 215, endPoint y: 158, distance: 4.7
click at [216, 140] on span "1 41 1 2 1 — 2 1 11 21 31 41" at bounding box center [437, 127] width 461 height 25
type input "1;1"
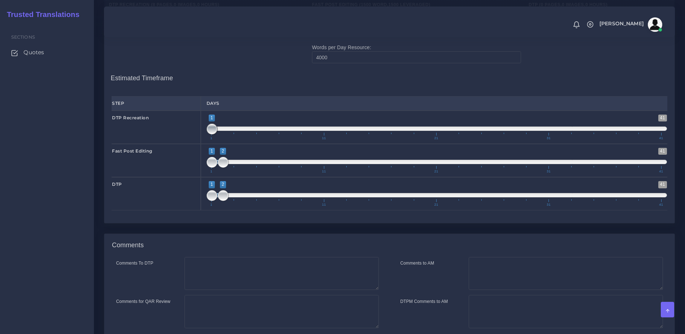
drag, startPoint x: 221, startPoint y: 159, endPoint x: 210, endPoint y: 162, distance: 11.4
click at [211, 134] on span at bounding box center [212, 129] width 11 height 11
type input "2;2"
drag, startPoint x: 216, startPoint y: 190, endPoint x: 228, endPoint y: 191, distance: 11.2
click at [218, 168] on span at bounding box center [212, 162] width 11 height 11
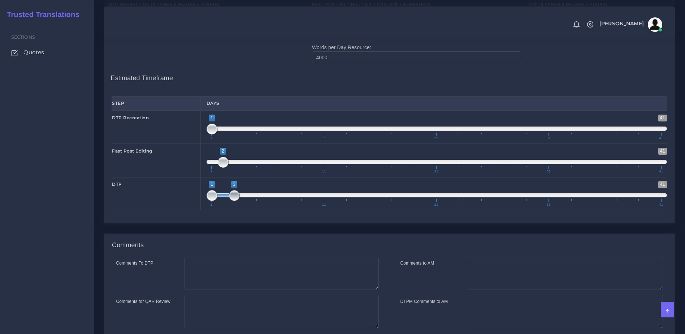
click at [235, 201] on span at bounding box center [234, 195] width 11 height 11
type input "3;3"
drag, startPoint x: 215, startPoint y: 223, endPoint x: 240, endPoint y: 223, distance: 24.2
click at [240, 201] on span at bounding box center [234, 195] width 11 height 11
click at [457, 290] on div "Comments to AM" at bounding box center [429, 273] width 68 height 33
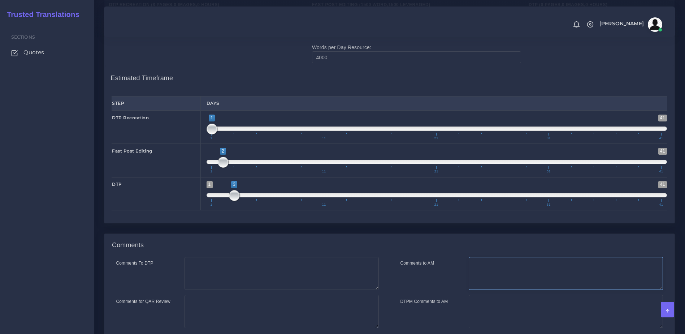
click at [494, 290] on textarea "Comments to AM" at bounding box center [566, 273] width 194 height 33
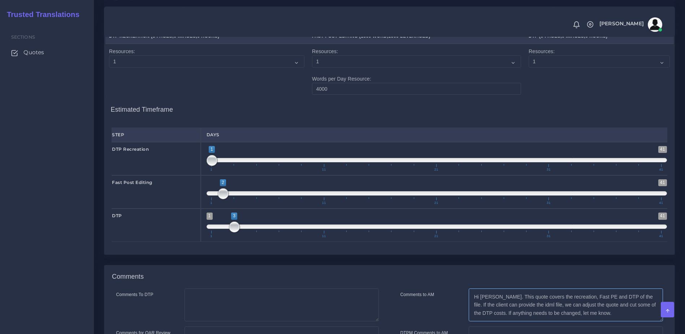
scroll to position [982, 0]
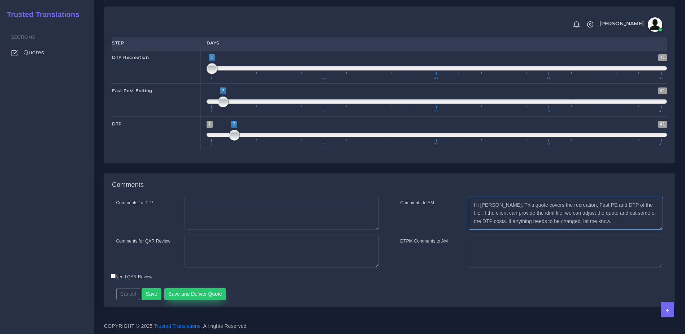
type textarea "Hi Zenelia. This quote covers the recreation, Fast PE and DTP of the file. If t…"
click at [209, 294] on button "Save and Deliver Quote" at bounding box center [195, 294] width 62 height 12
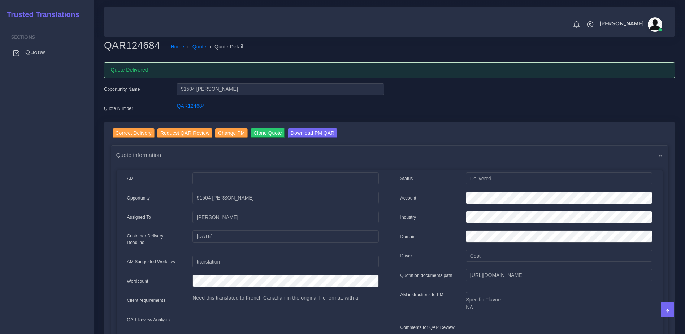
click at [43, 49] on span "Quotes" at bounding box center [35, 52] width 21 height 8
